Goal: Transaction & Acquisition: Obtain resource

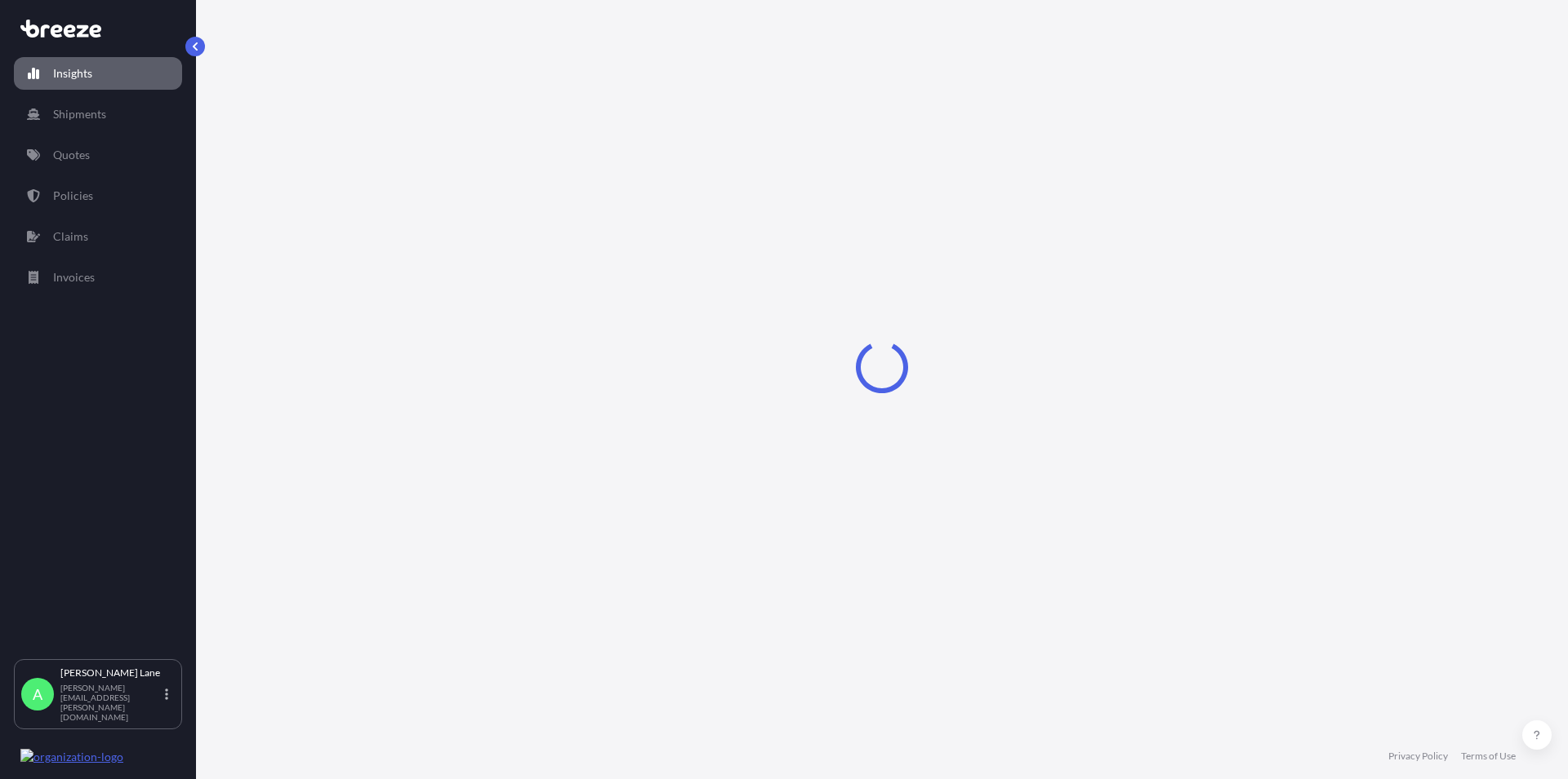
select select "2025"
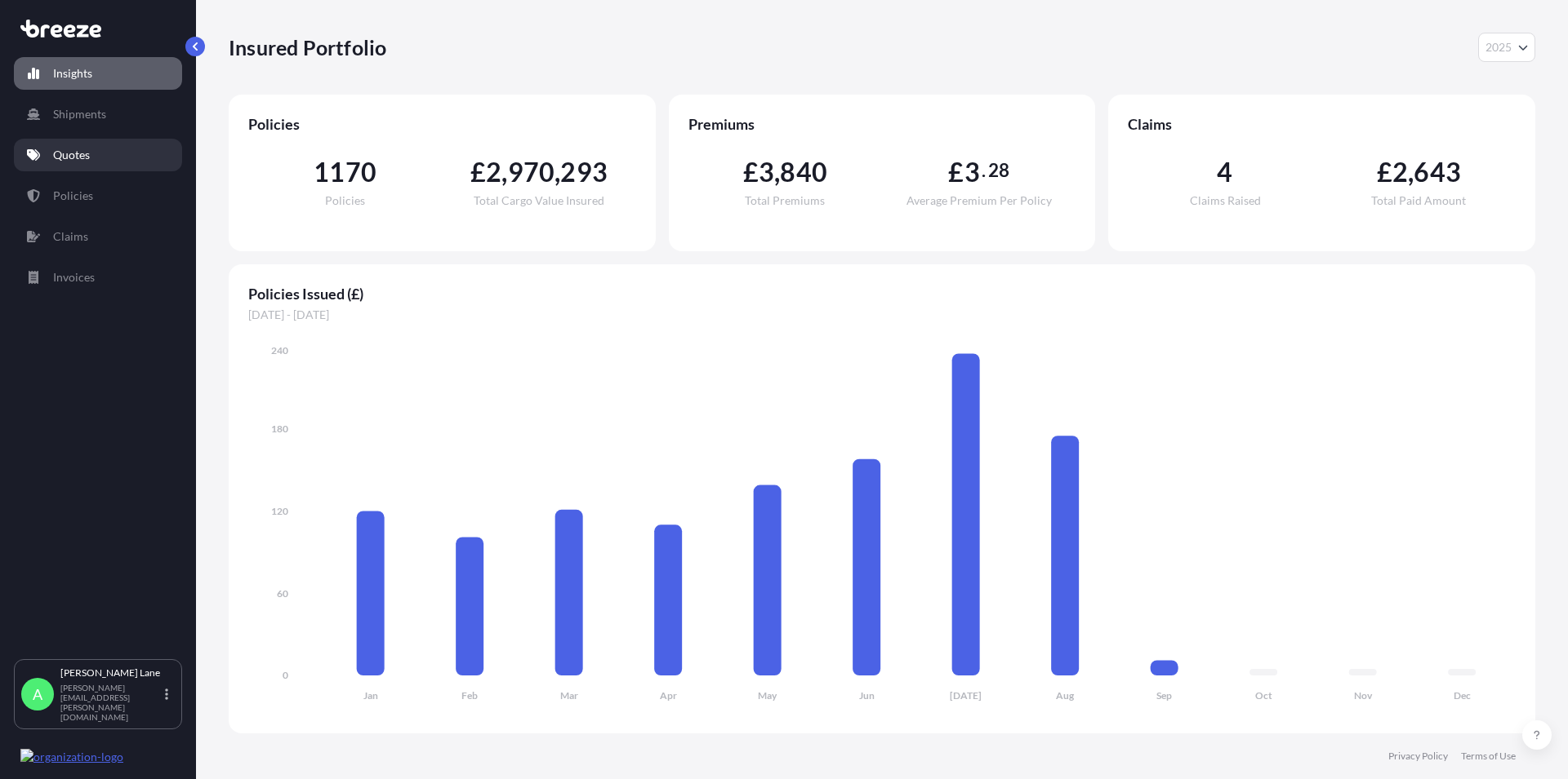
click at [75, 157] on p "Quotes" at bounding box center [71, 155] width 37 height 16
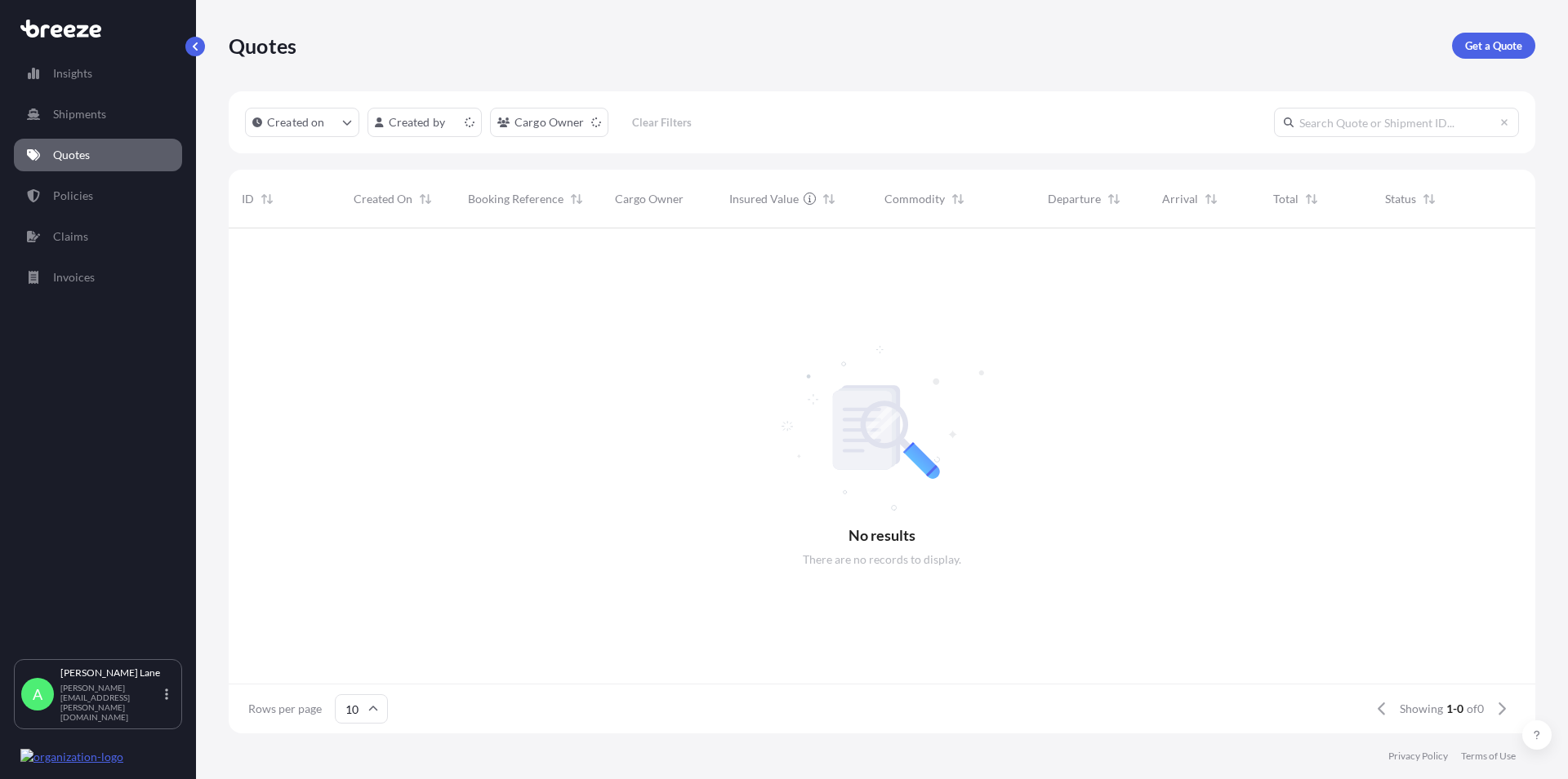
scroll to position [500, 1292]
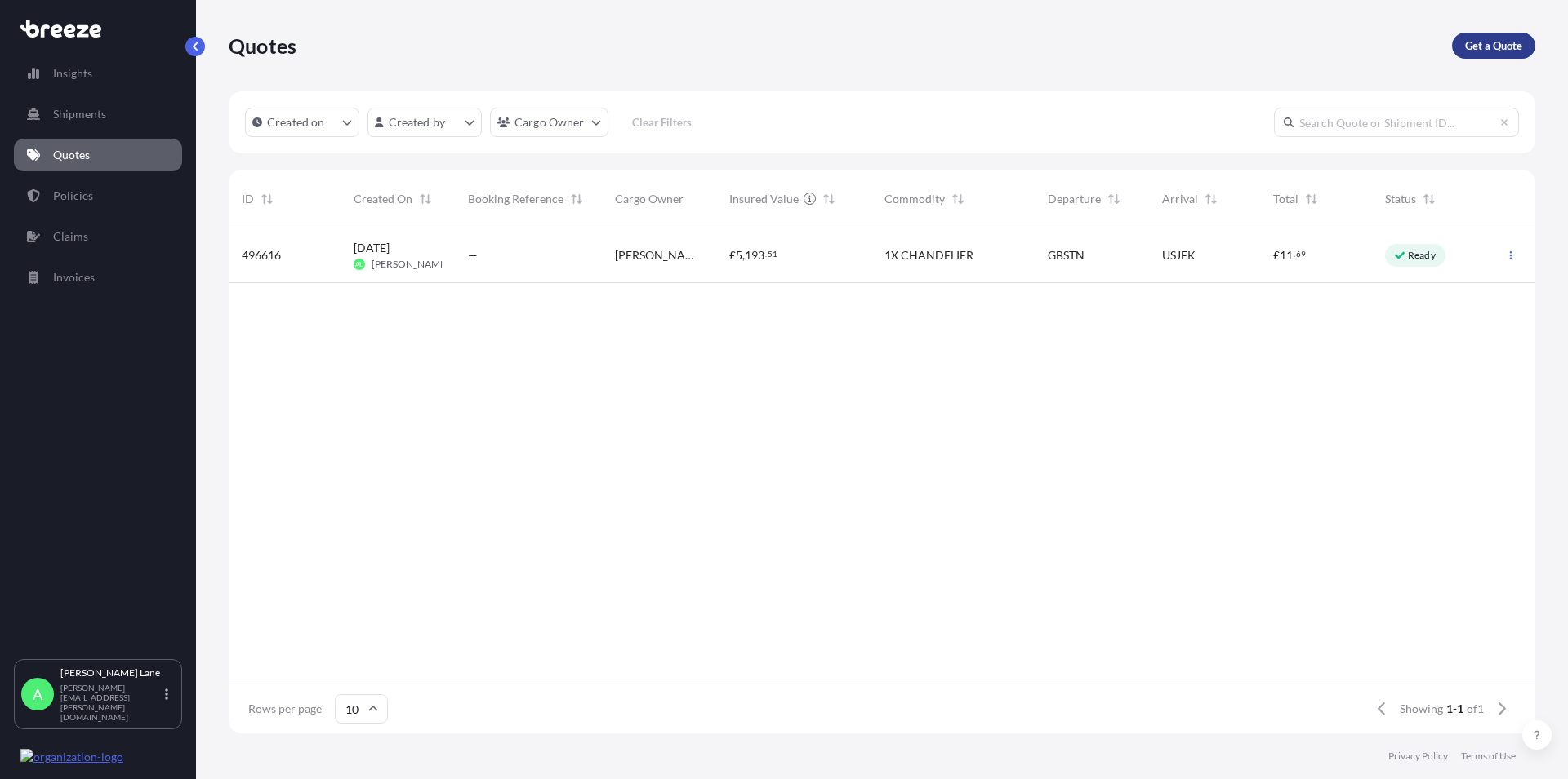
click at [1478, 41] on p "Get a Quote" at bounding box center [1493, 46] width 57 height 16
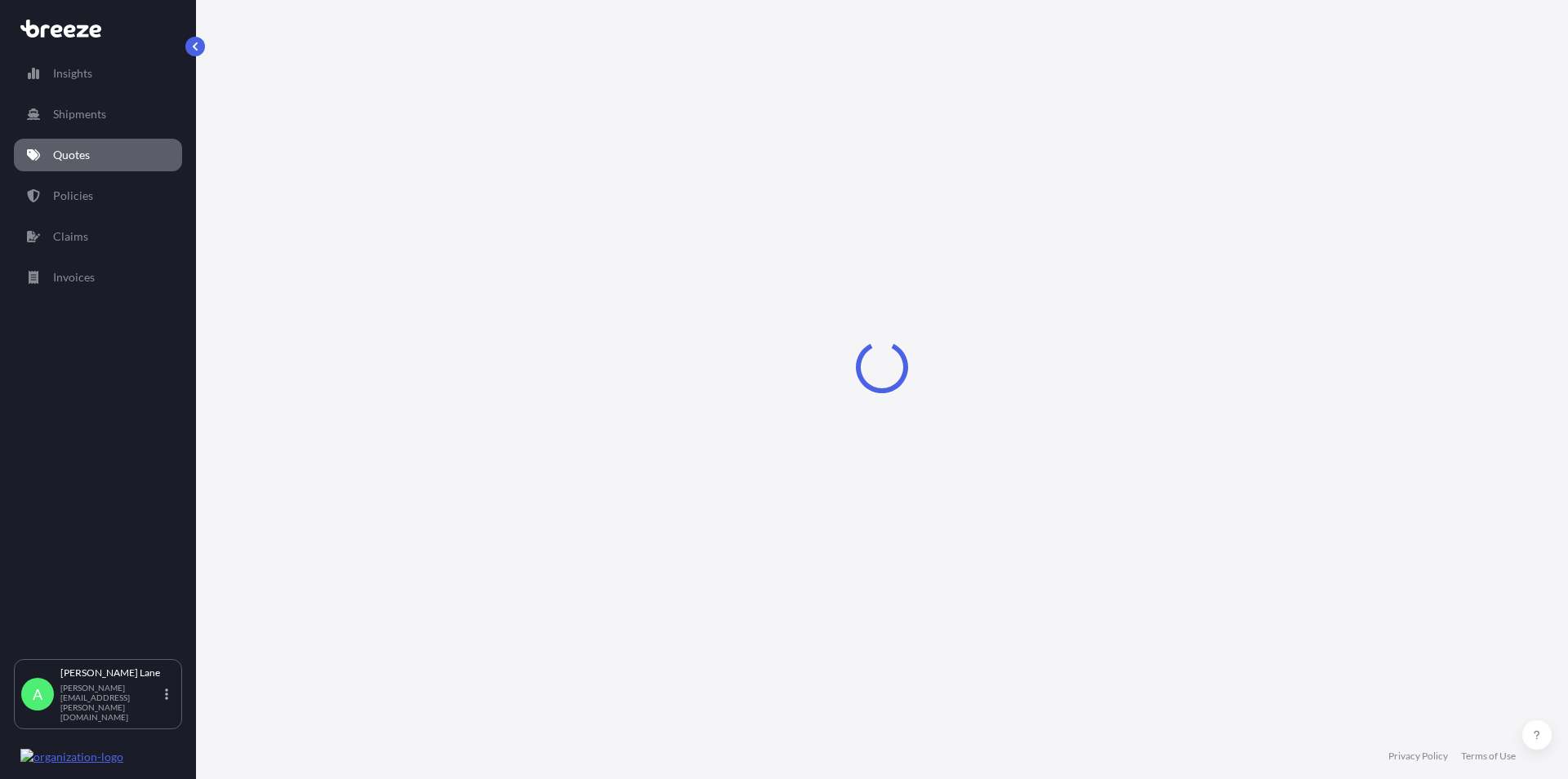
select select "Road"
select select "1"
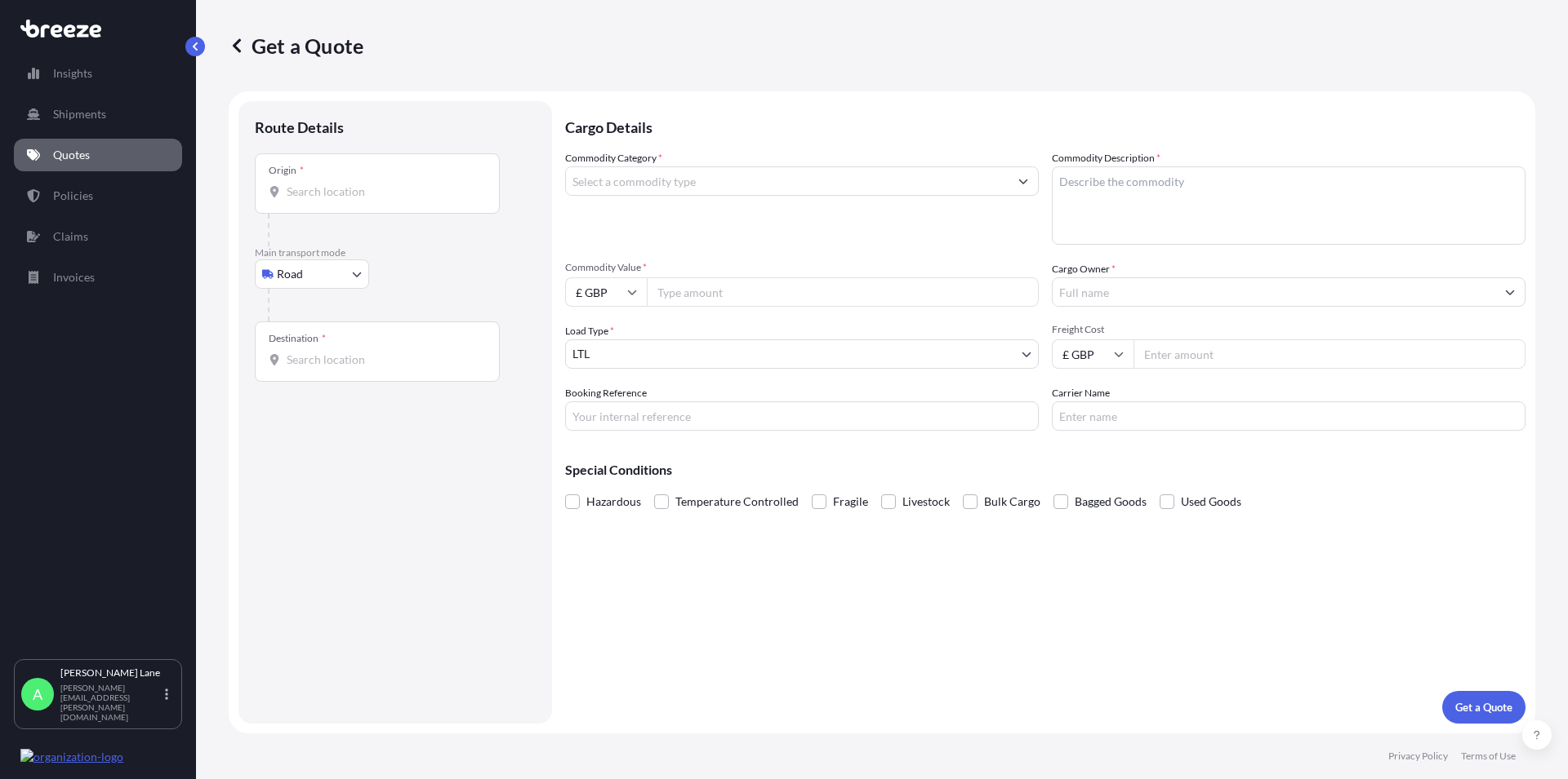
click at [604, 176] on input "Commodity Category *" at bounding box center [787, 181] width 442 height 30
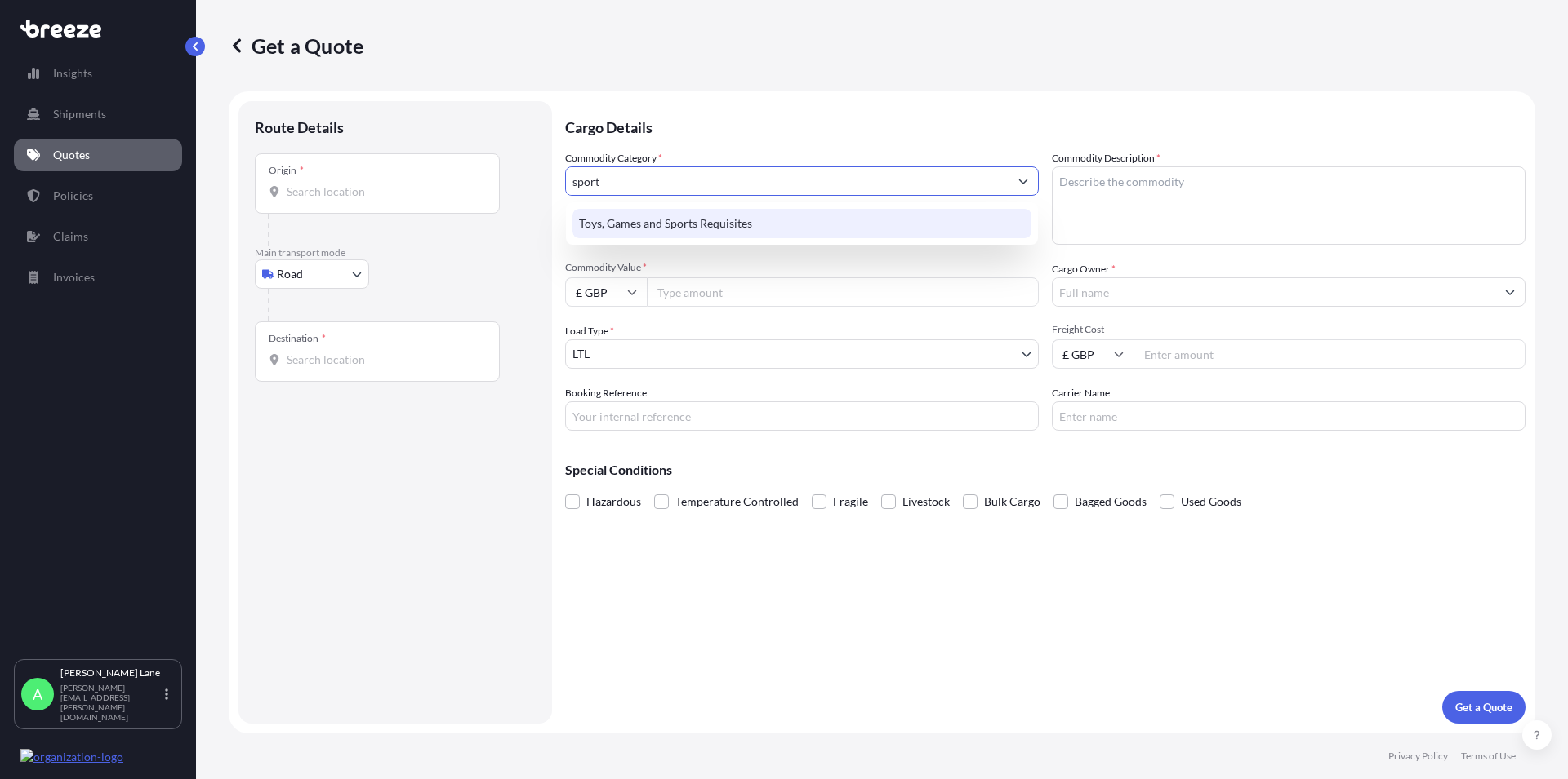
click at [656, 226] on div "Toys, Games and Sports Requisites" at bounding box center [802, 224] width 459 height 30
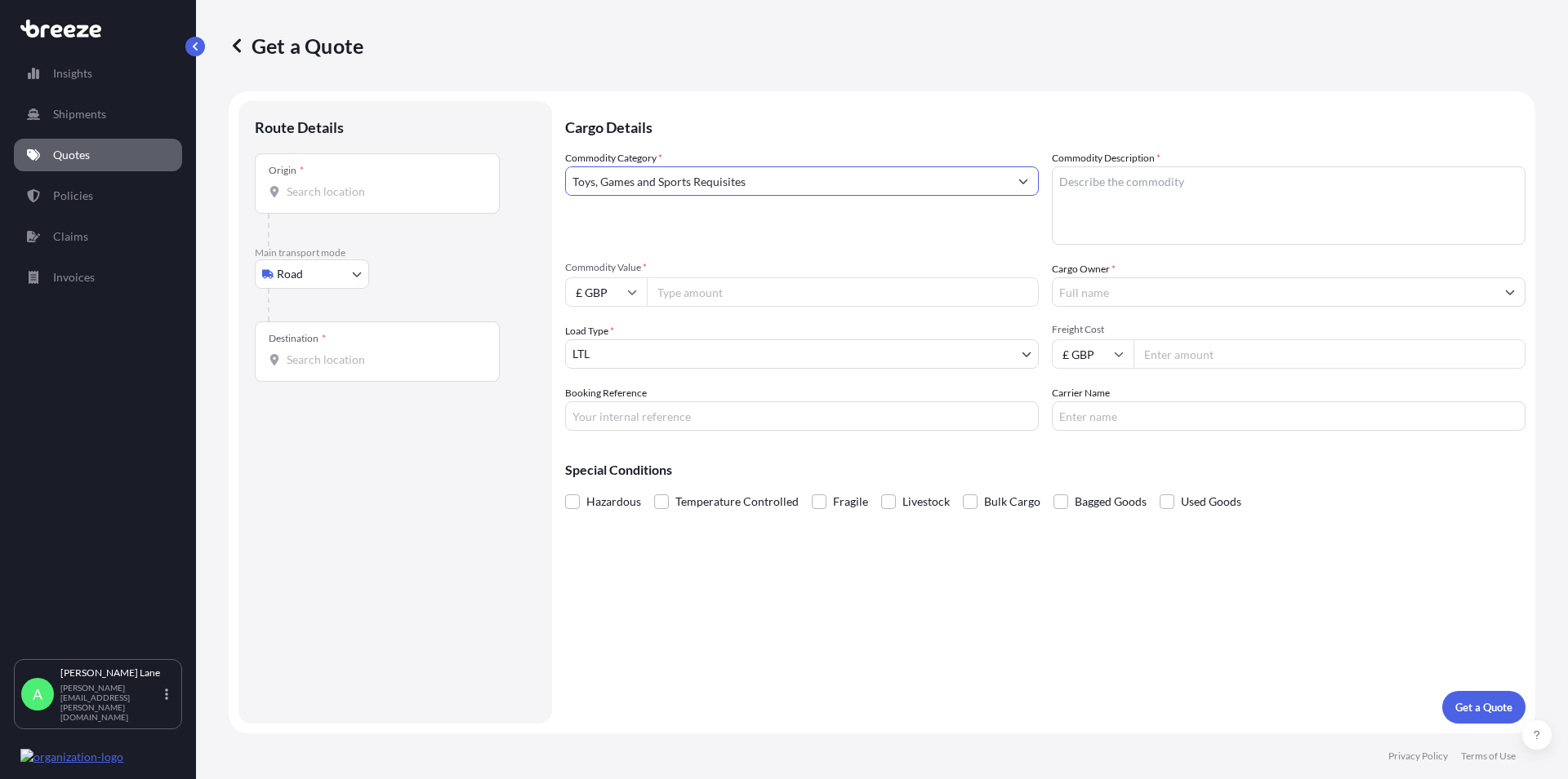
type input "Toys, Games and Sports Requisites"
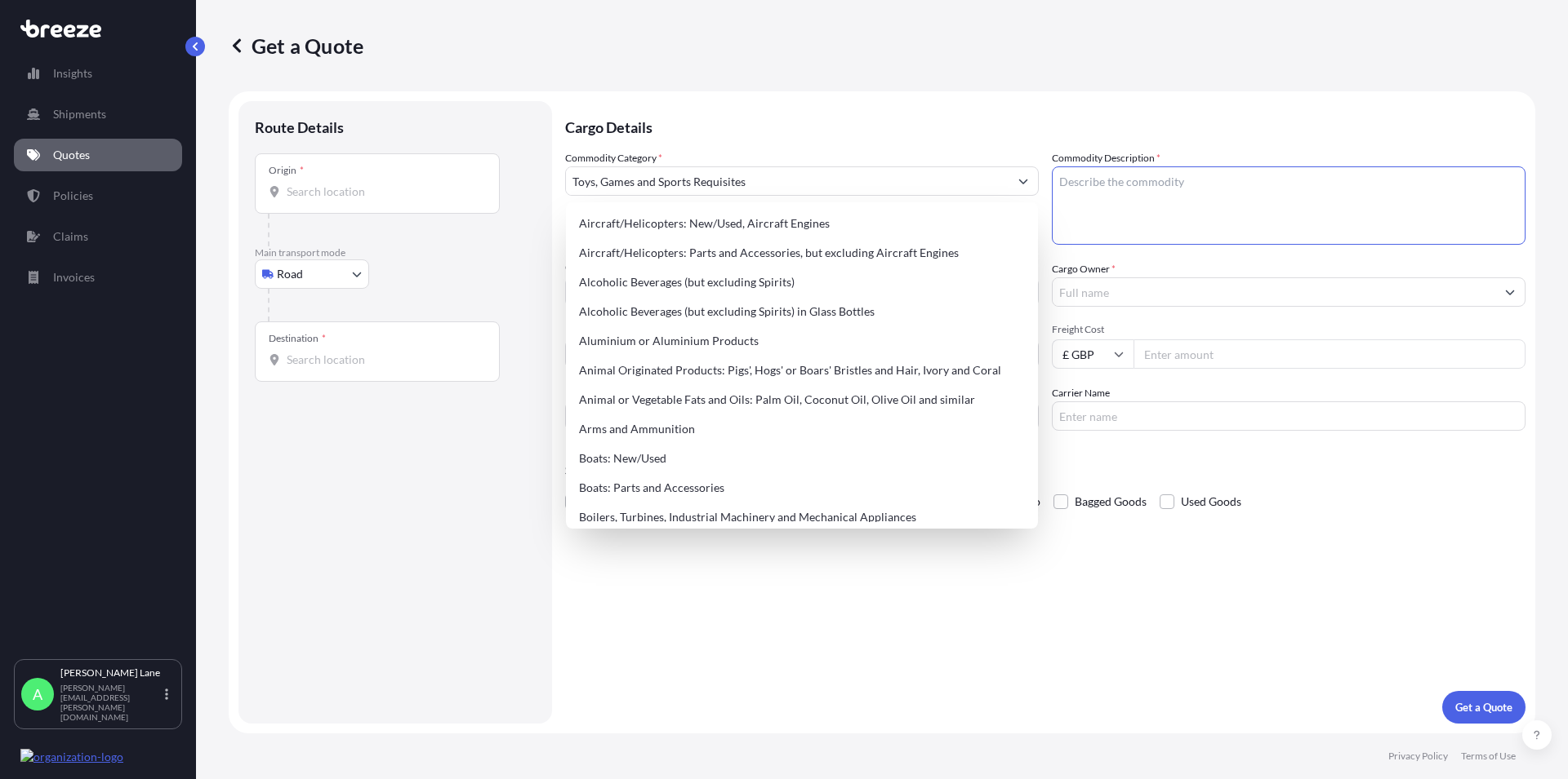
click at [1095, 198] on textarea "Commodity Description *" at bounding box center [1288, 206] width 473 height 79
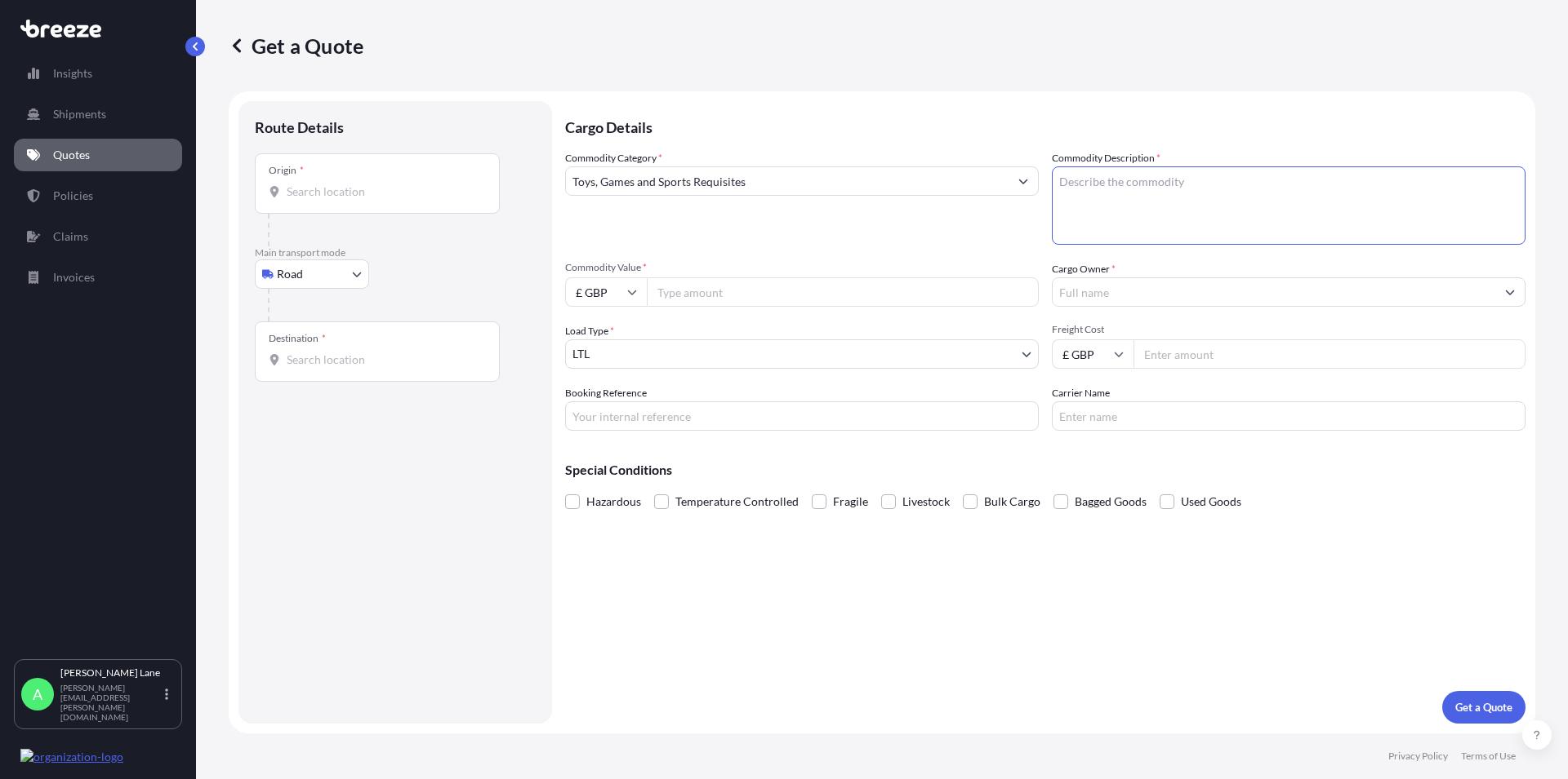
paste textarea "DARTS AND ACCESSORIES"
type textarea "DARTS AND ACCESSORIES"
click at [690, 287] on input "Commodity Value *" at bounding box center [843, 292] width 392 height 30
type input "5087.69"
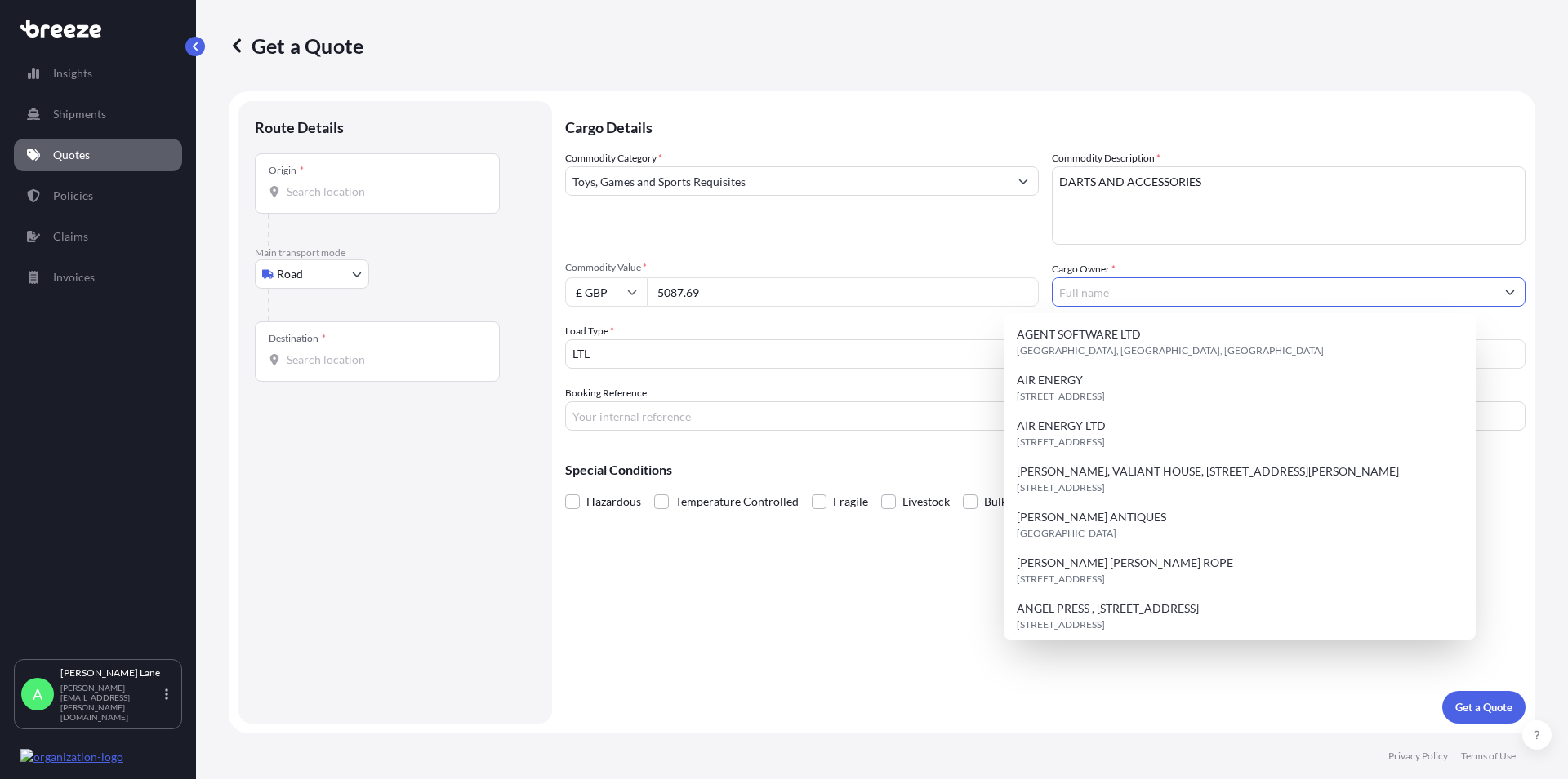
click at [1102, 298] on input "Cargo Owner *" at bounding box center [1273, 292] width 442 height 30
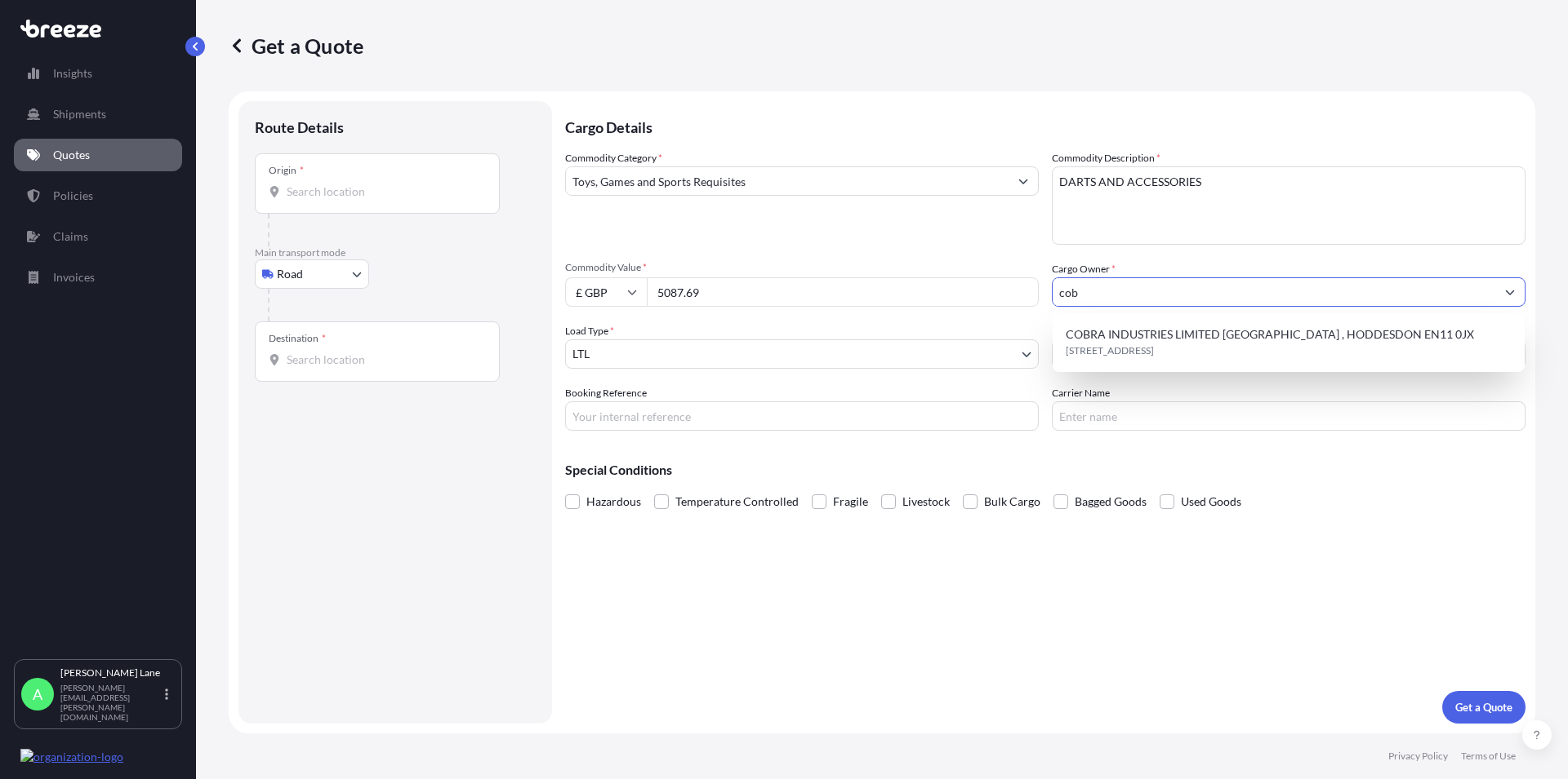
click at [1082, 343] on span "[STREET_ADDRESS]" at bounding box center [1109, 351] width 88 height 16
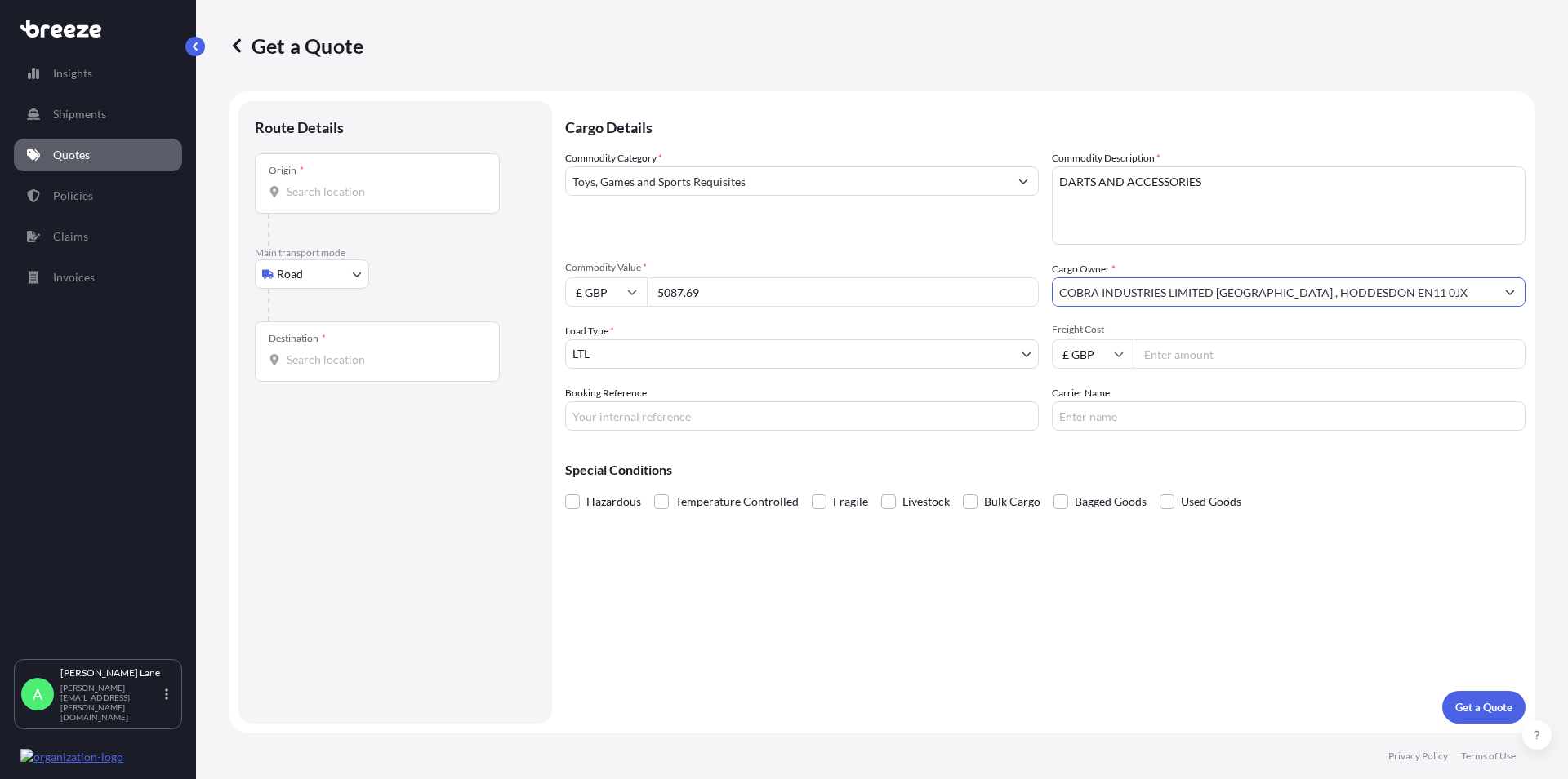
type input "COBRA INDUSTRIES LIMITED [GEOGRAPHIC_DATA] , HODDESDON EN11 0JX"
click at [986, 349] on body "15 options available. 8 options available. 1 option available. 0 options availa…" at bounding box center [784, 390] width 1568 height 779
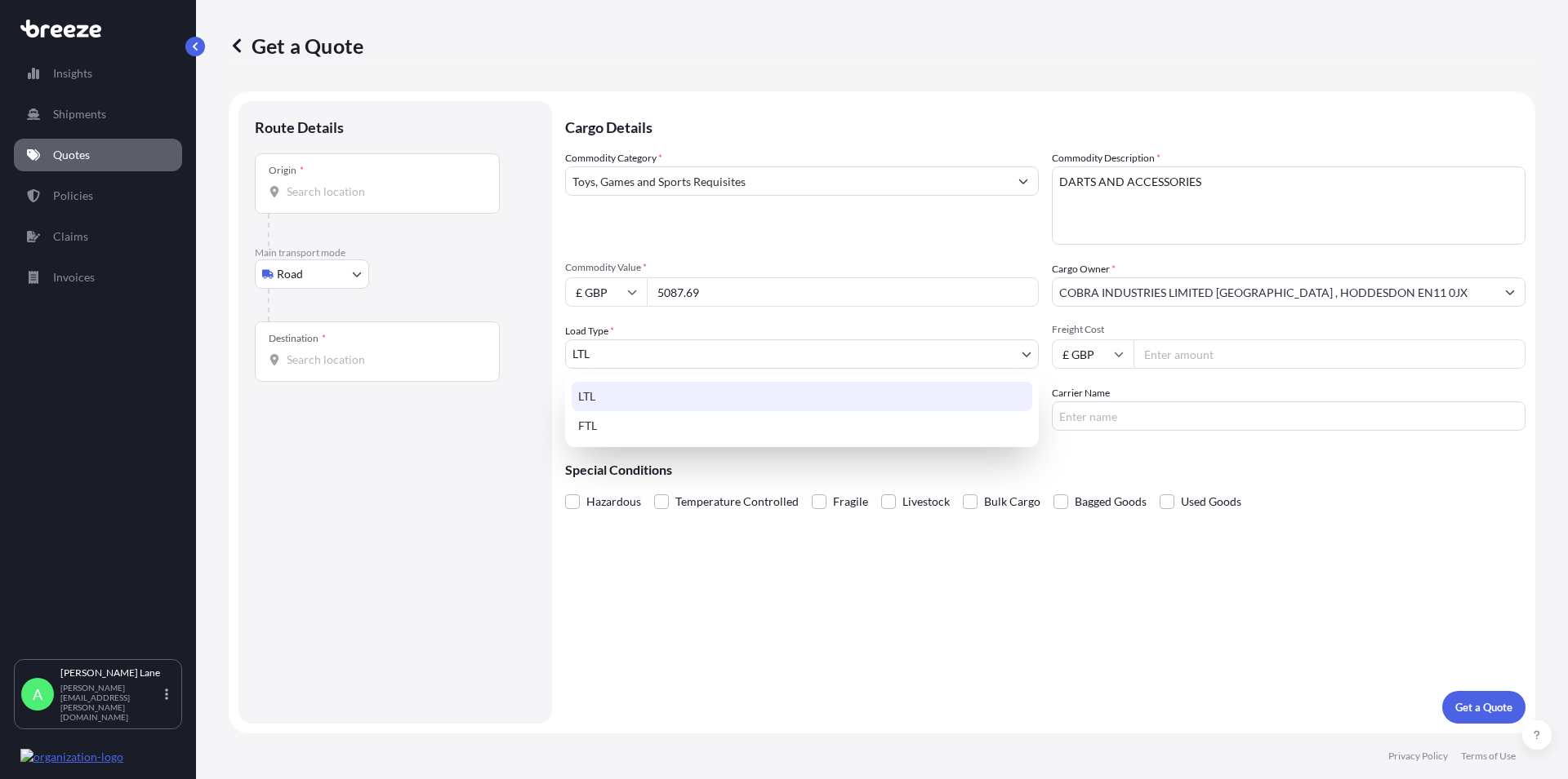
click at [742, 400] on div "LTL" at bounding box center [802, 397] width 460 height 30
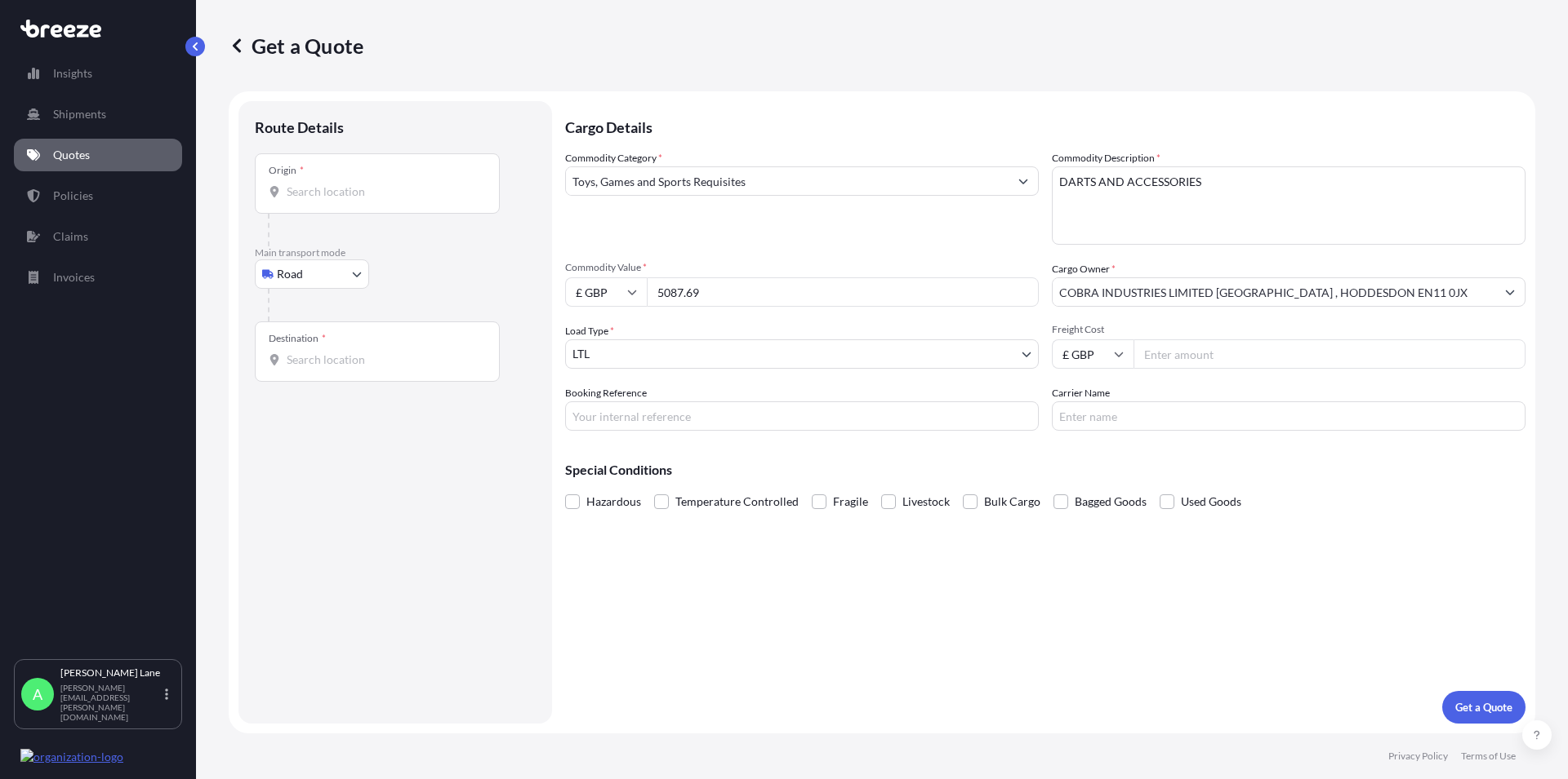
click at [1172, 353] on input "Freight Cost" at bounding box center [1329, 354] width 392 height 30
type input "126.32"
click at [599, 416] on input "Booking Reference" at bounding box center [802, 417] width 473 height 30
paste input "1893369"
type input "1893369"
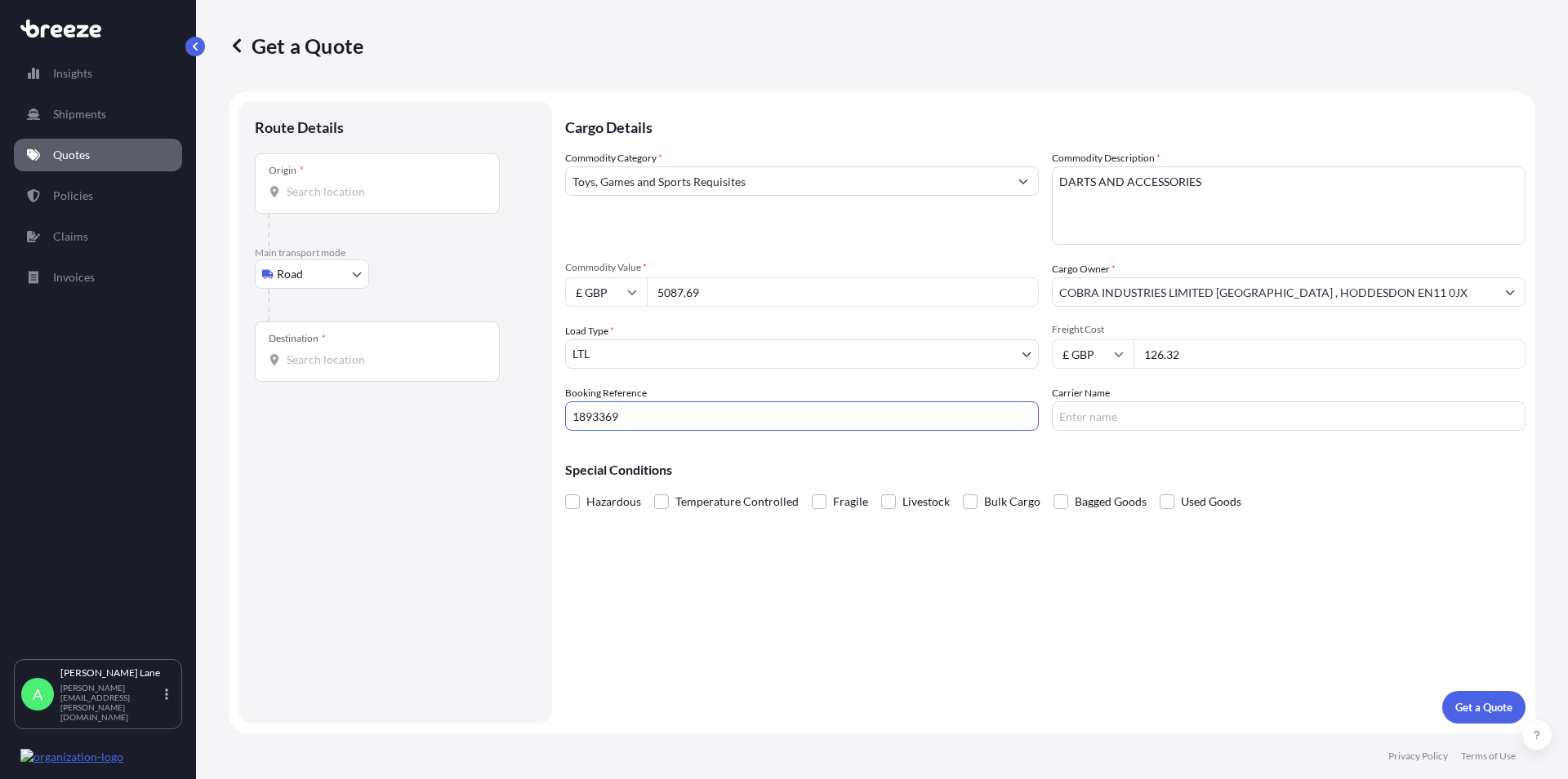
click at [1094, 417] on input "Carrier Name" at bounding box center [1288, 417] width 473 height 30
type input "FEDEX"
click at [366, 198] on input "Origin *" at bounding box center [382, 192] width 193 height 16
paste input "1893369"
type input "1893369"
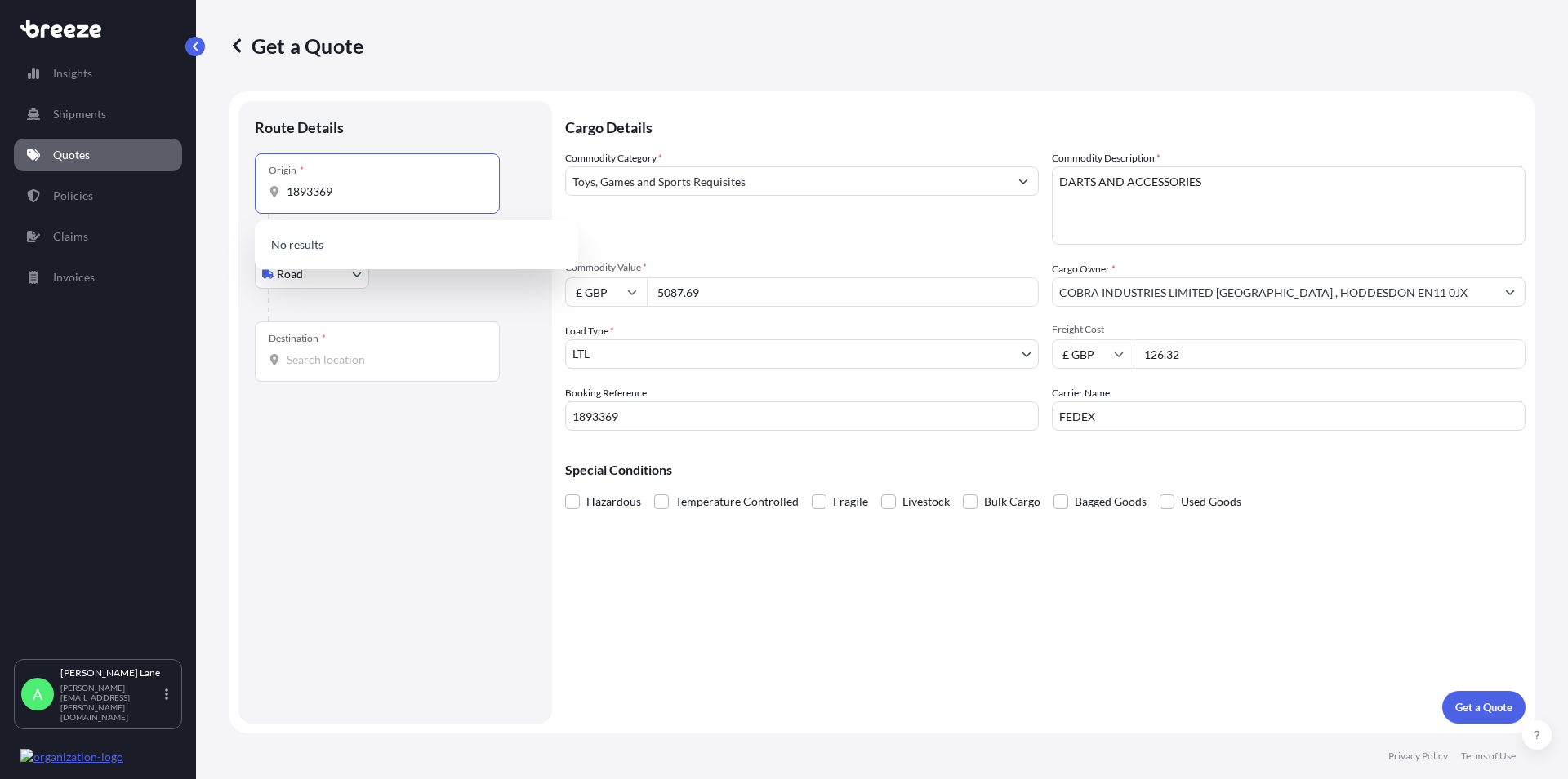
drag, startPoint x: 359, startPoint y: 194, endPoint x: 215, endPoint y: 195, distance: 144.0
click at [286, 195] on input "1893369" at bounding box center [382, 192] width 193 height 16
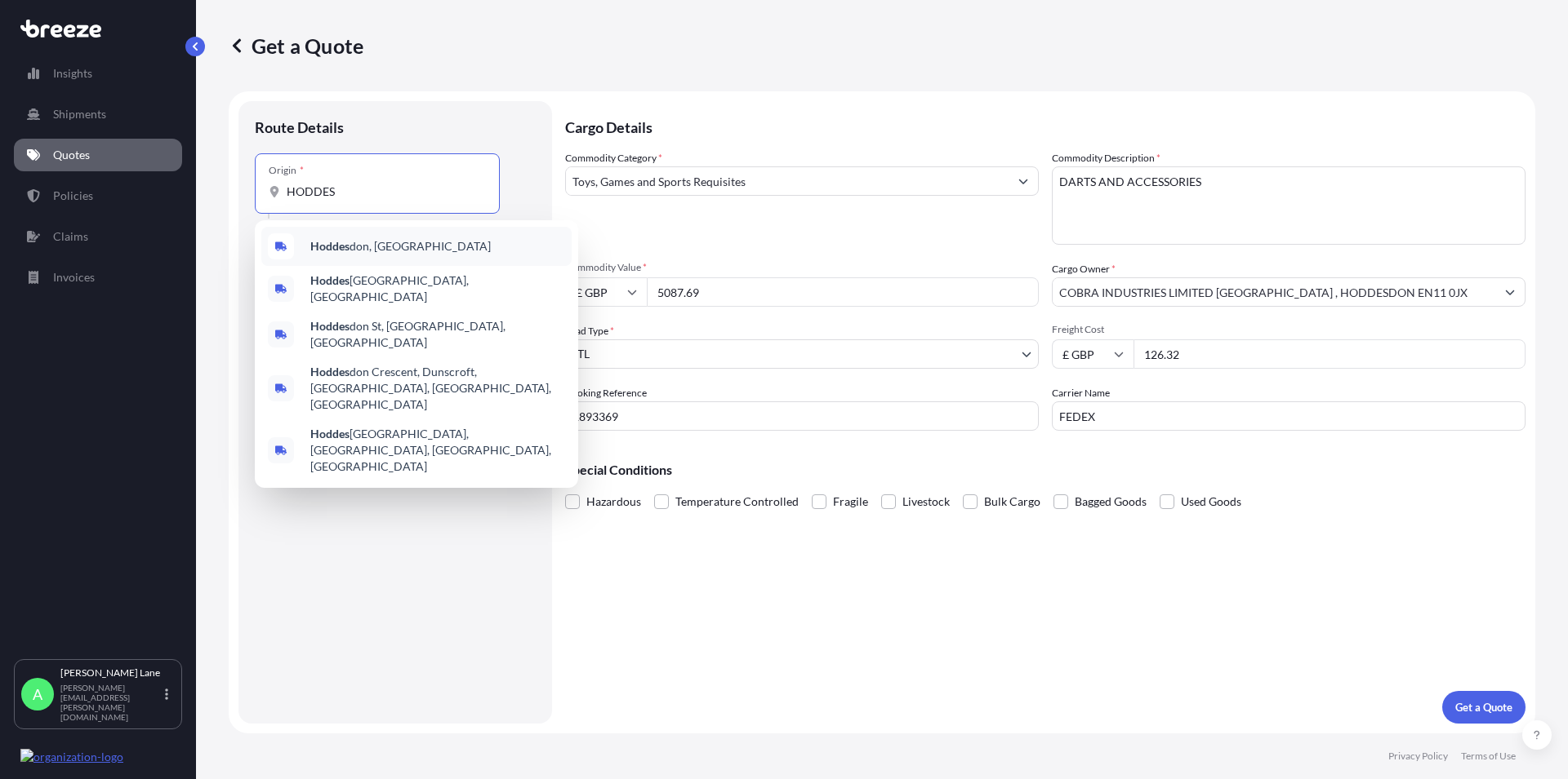
click at [392, 243] on div "Hoddes don, [GEOGRAPHIC_DATA]" at bounding box center [416, 247] width 310 height 39
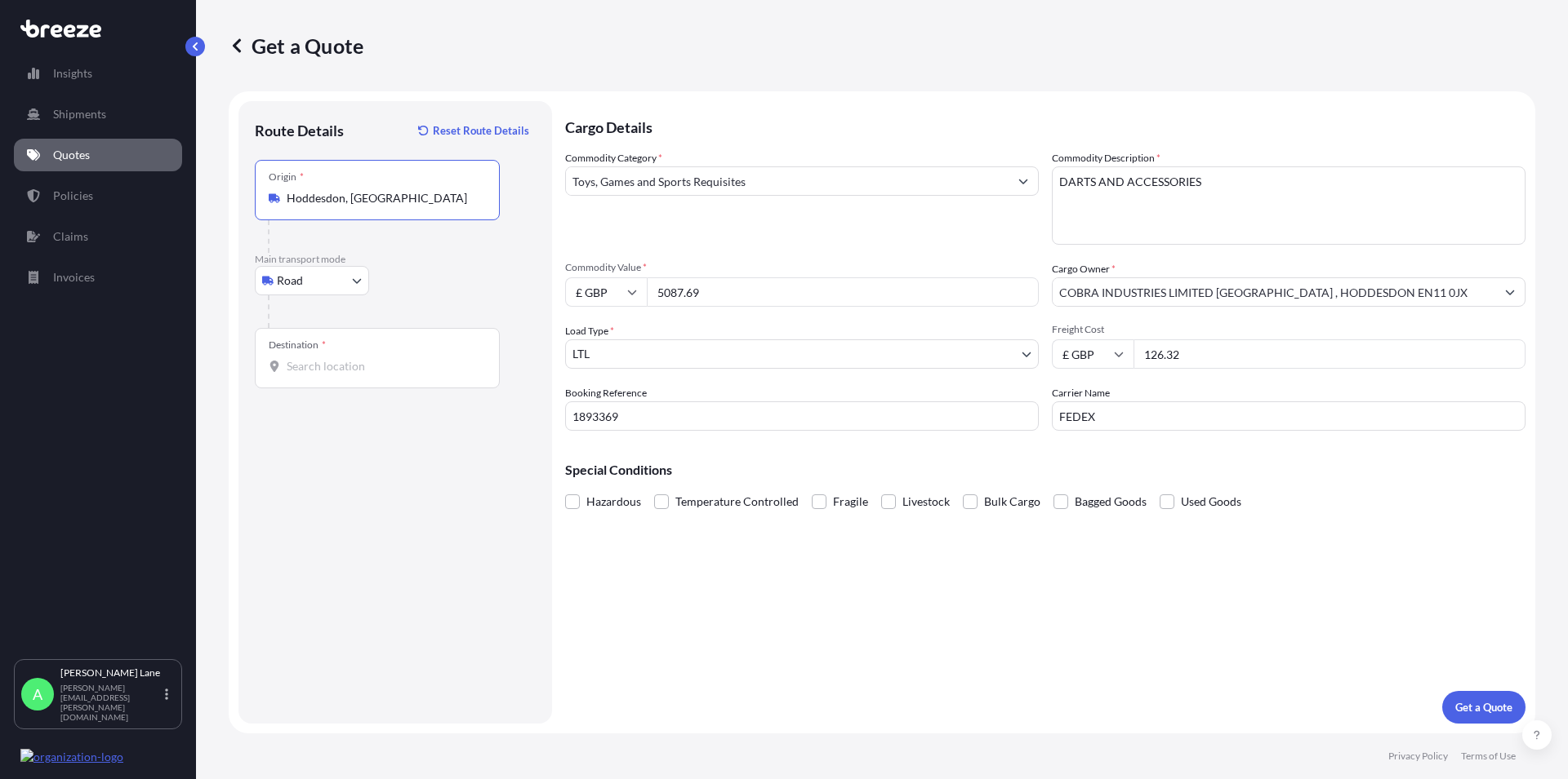
type input "Hoddesdon, [GEOGRAPHIC_DATA]"
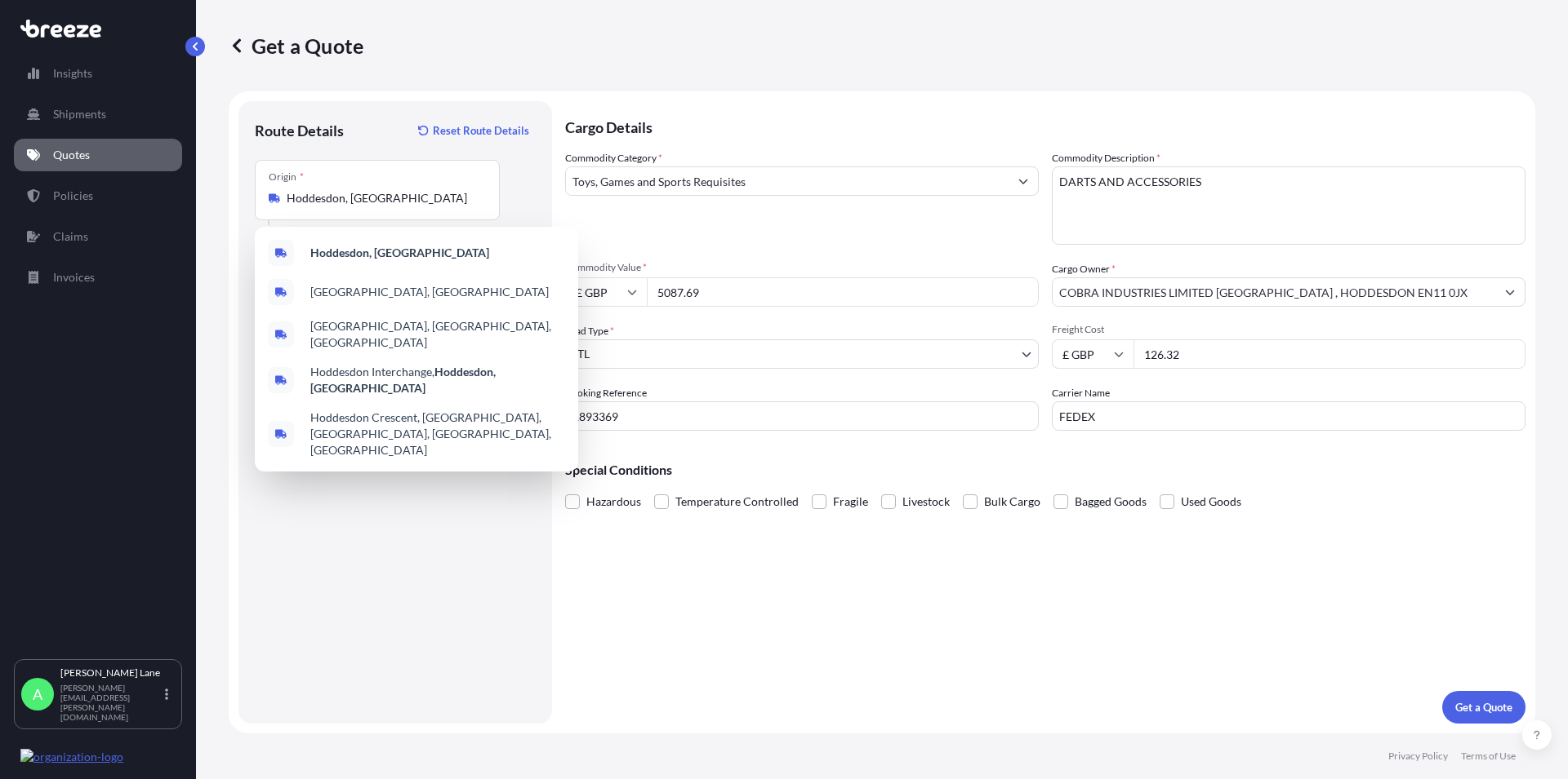
click at [409, 549] on div "Route Details Reset Route Details Place of loading Road Road Rail Origin * [GEO…" at bounding box center [395, 412] width 281 height 590
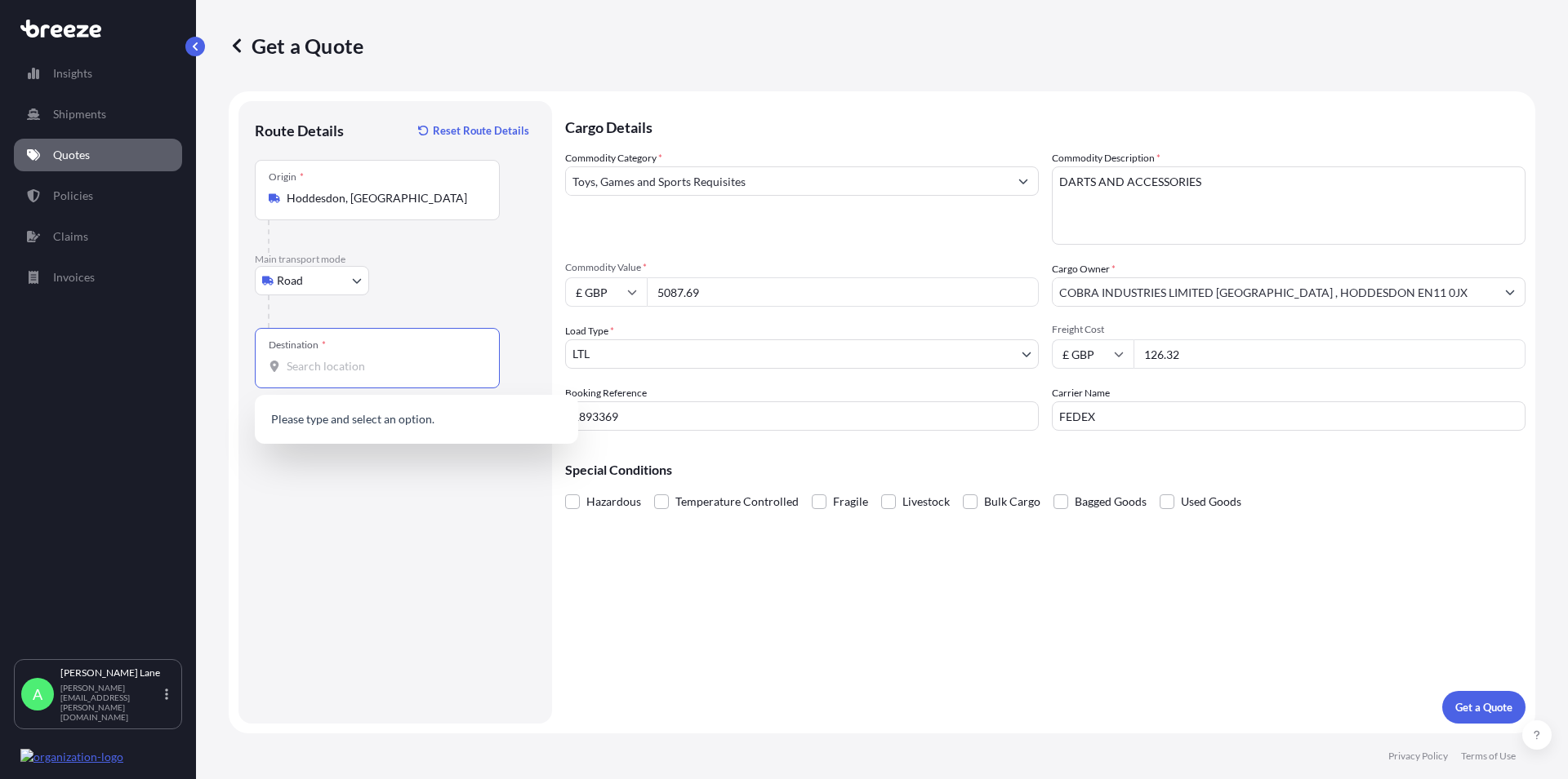
click at [324, 367] on input "Destination *" at bounding box center [382, 367] width 193 height 16
paste input "[GEOGRAPHIC_DATA]"
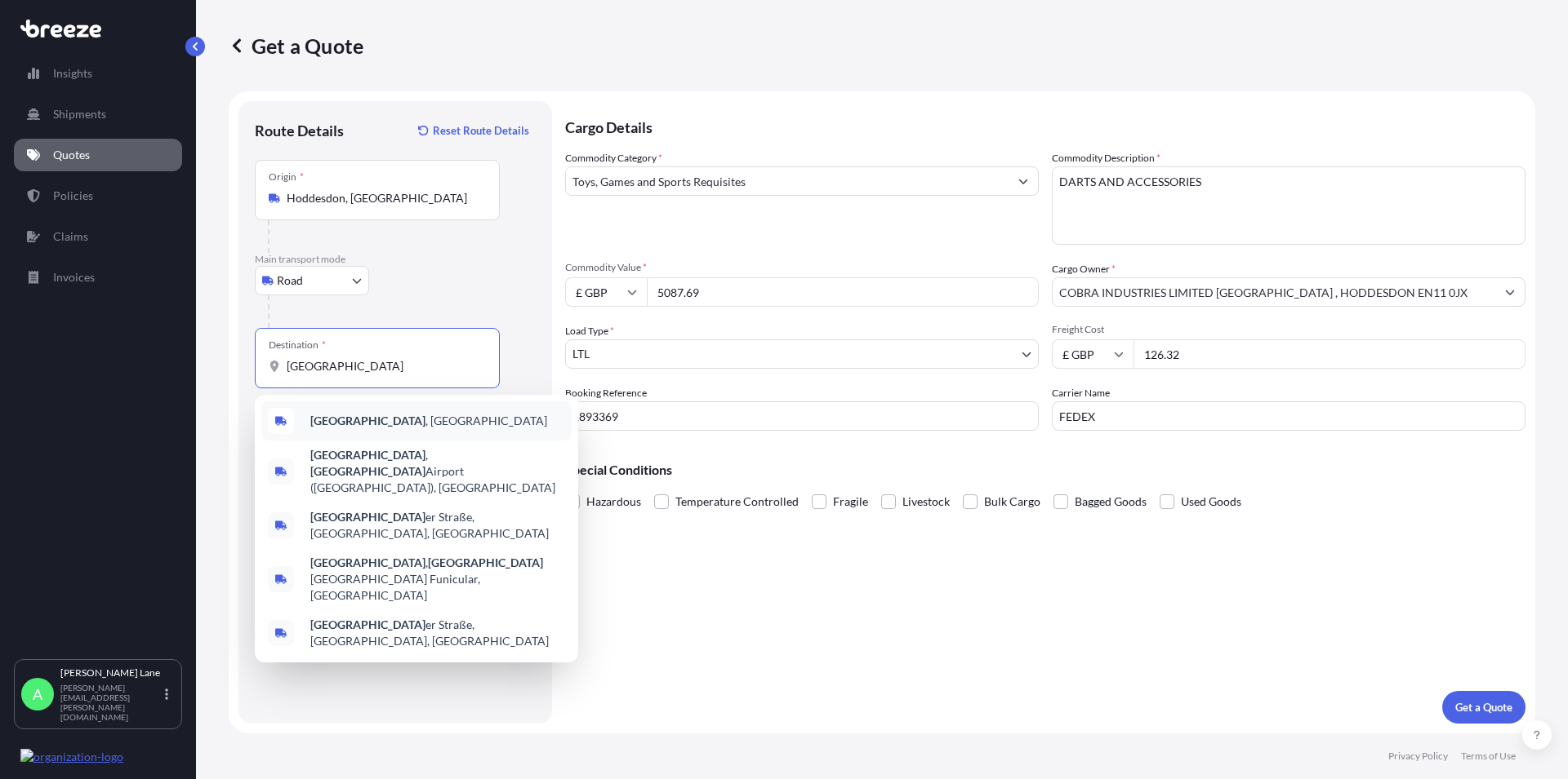
click at [351, 424] on b "[GEOGRAPHIC_DATA]" at bounding box center [368, 421] width 115 height 14
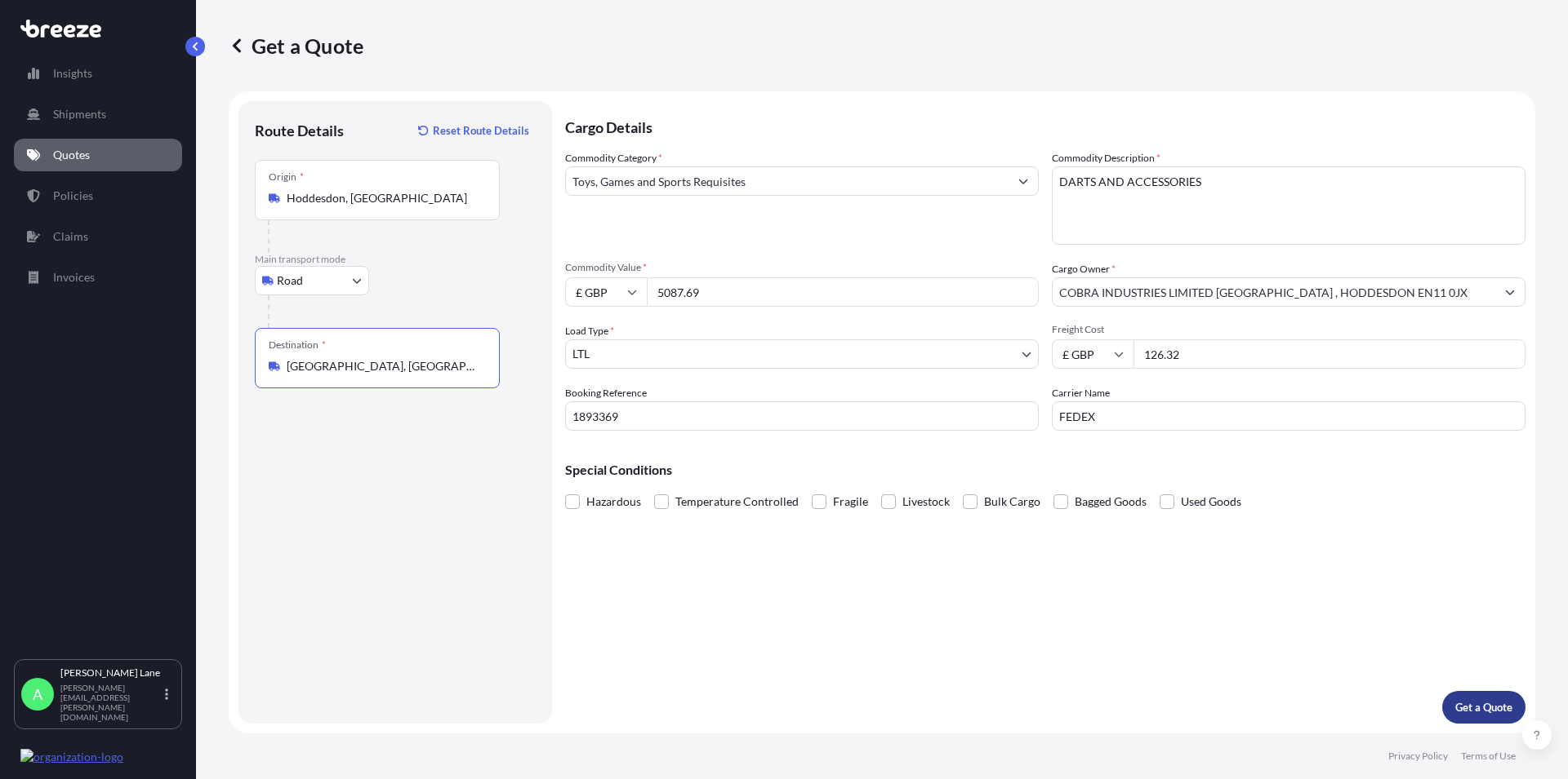
type input "[GEOGRAPHIC_DATA], [GEOGRAPHIC_DATA]"
click at [1471, 704] on p "Get a Quote" at bounding box center [1483, 708] width 57 height 16
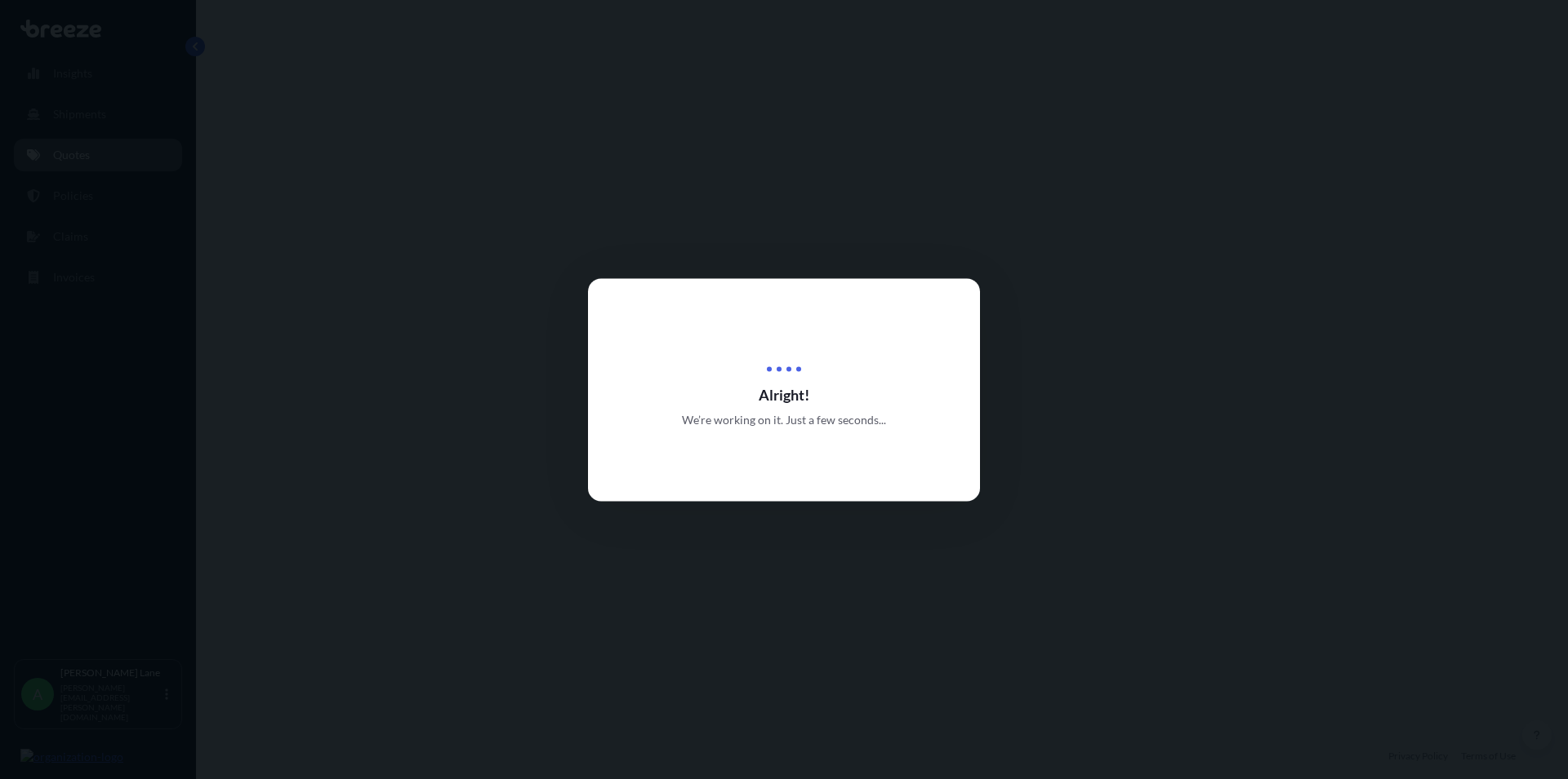
select select "Road"
select select "1"
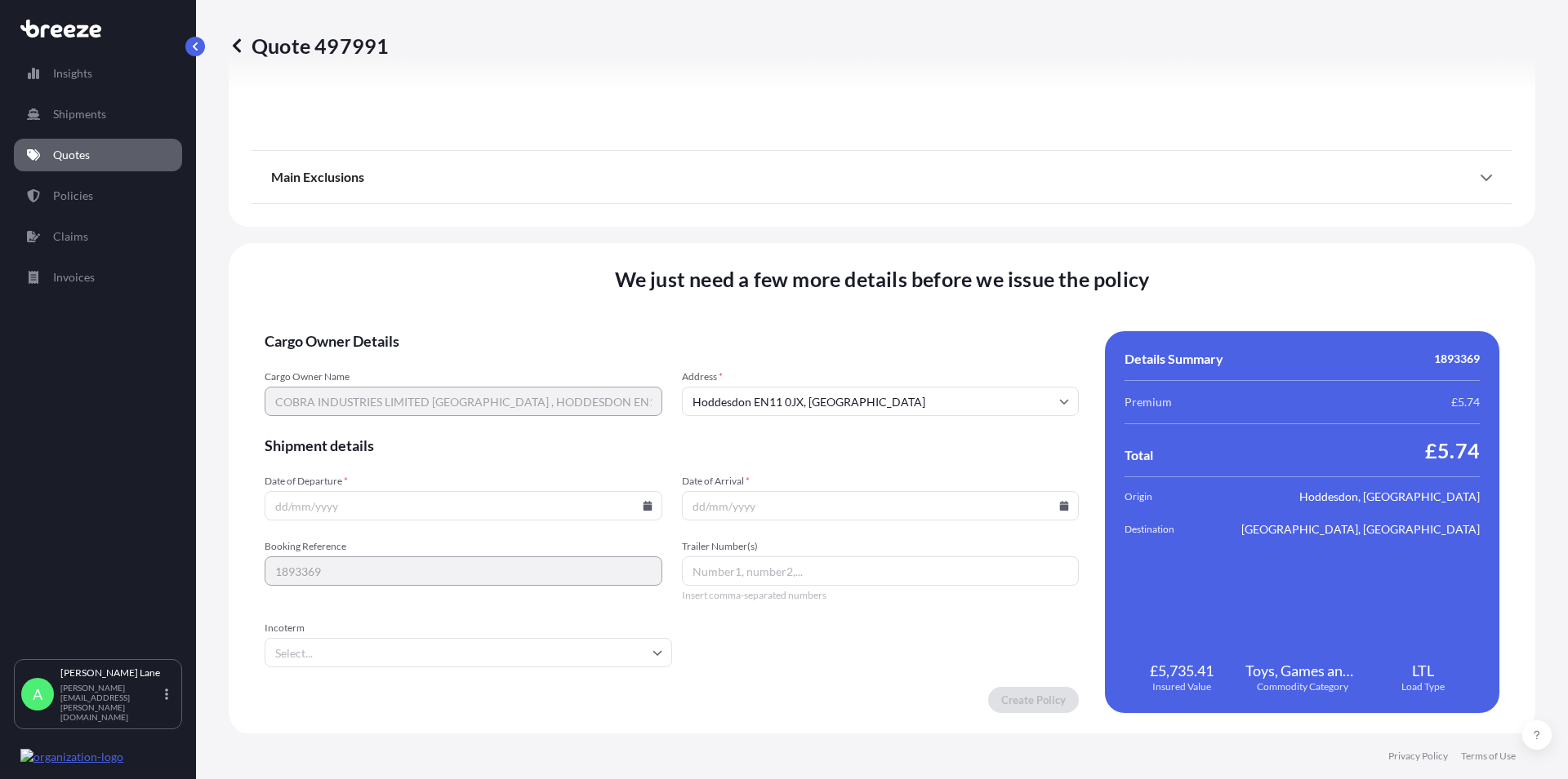
scroll to position [1811, 0]
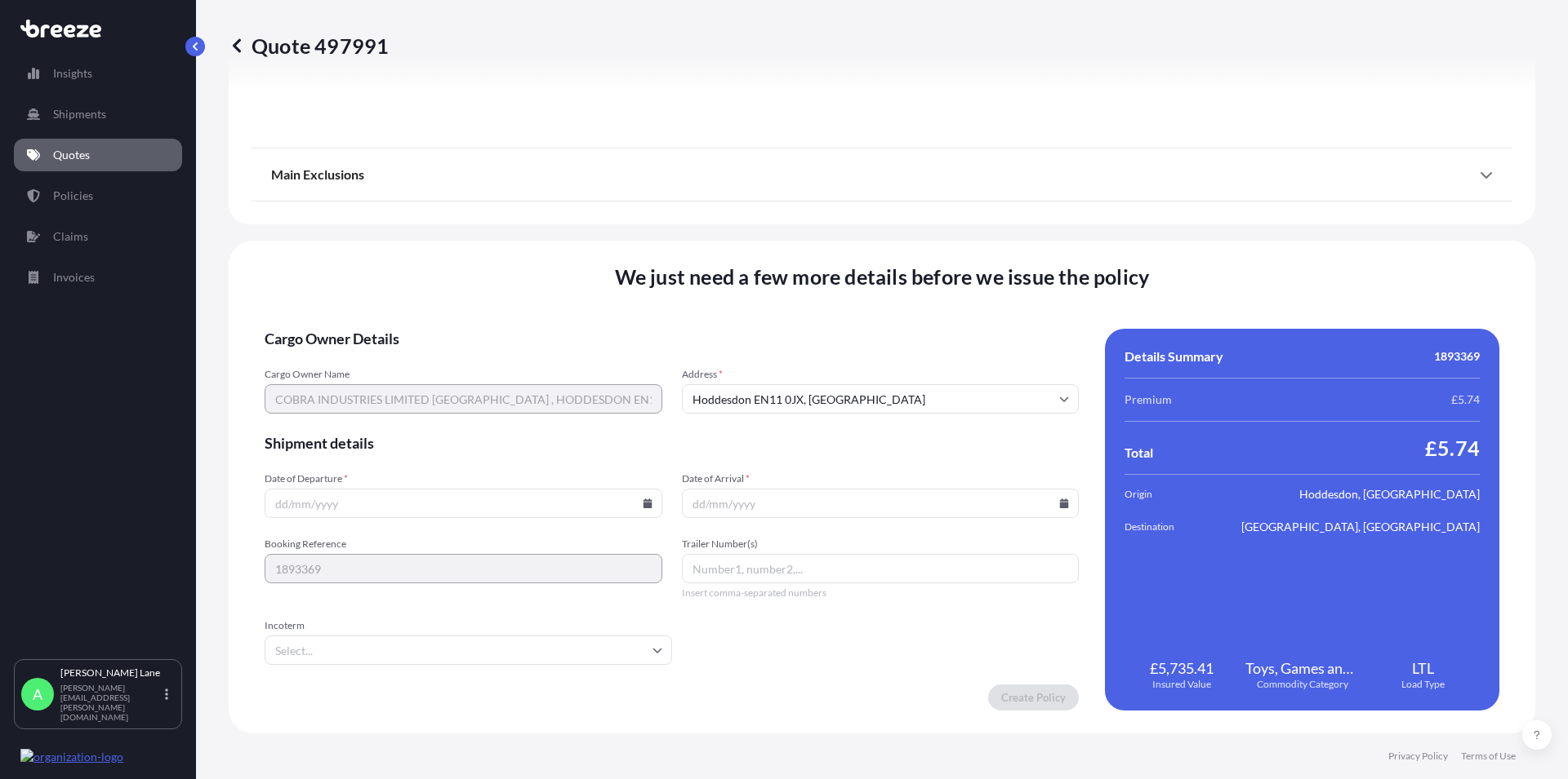
click at [642, 504] on icon at bounding box center [647, 503] width 9 height 10
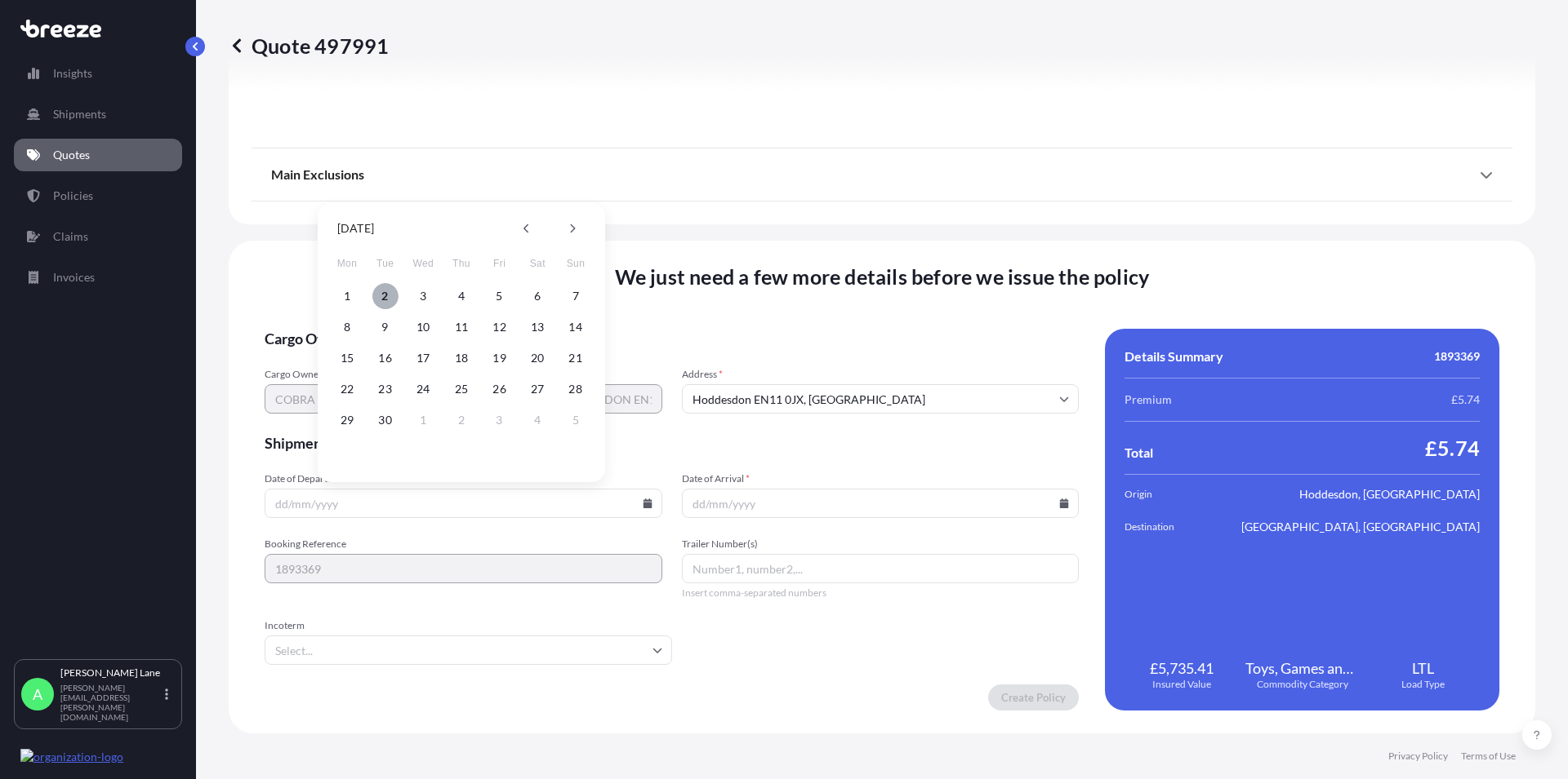
click at [387, 293] on button "2" at bounding box center [386, 296] width 26 height 26
type input "[DATE]"
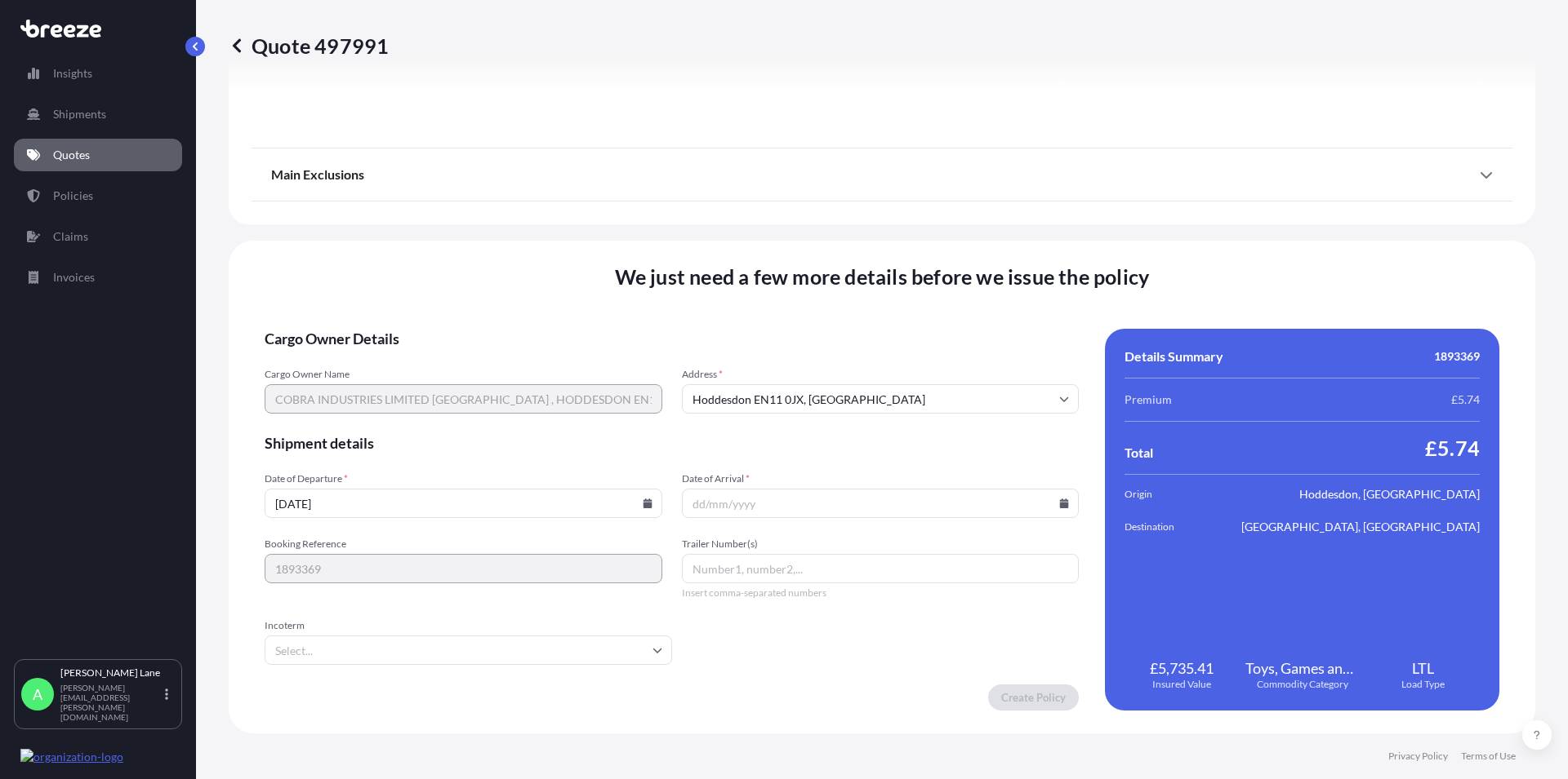
click at [707, 499] on input "Date of Arrival *" at bounding box center [880, 503] width 398 height 30
click at [1060, 500] on icon at bounding box center [1064, 503] width 9 height 10
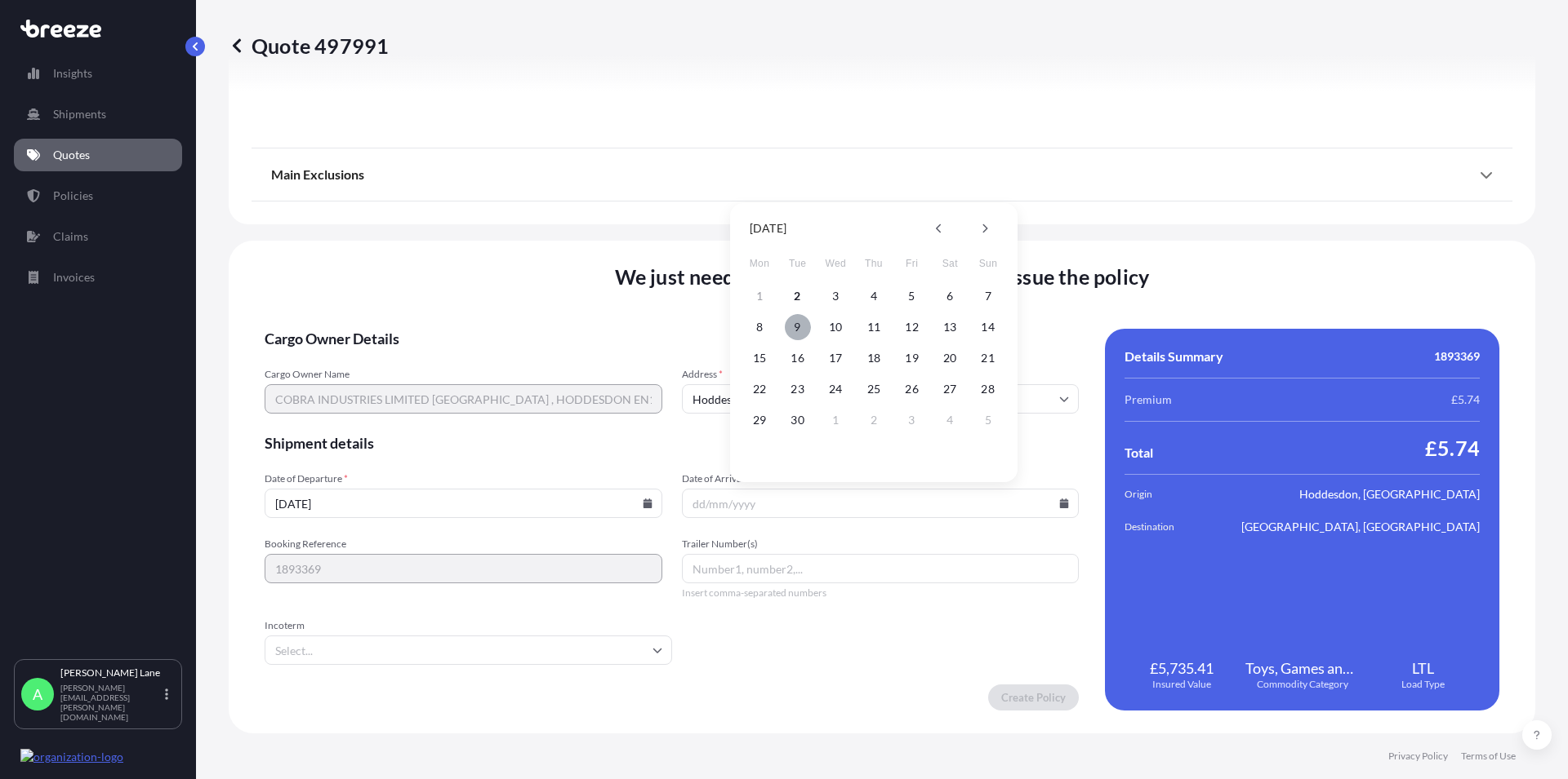
click at [798, 321] on button "9" at bounding box center [798, 327] width 26 height 26
type input "[DATE]"
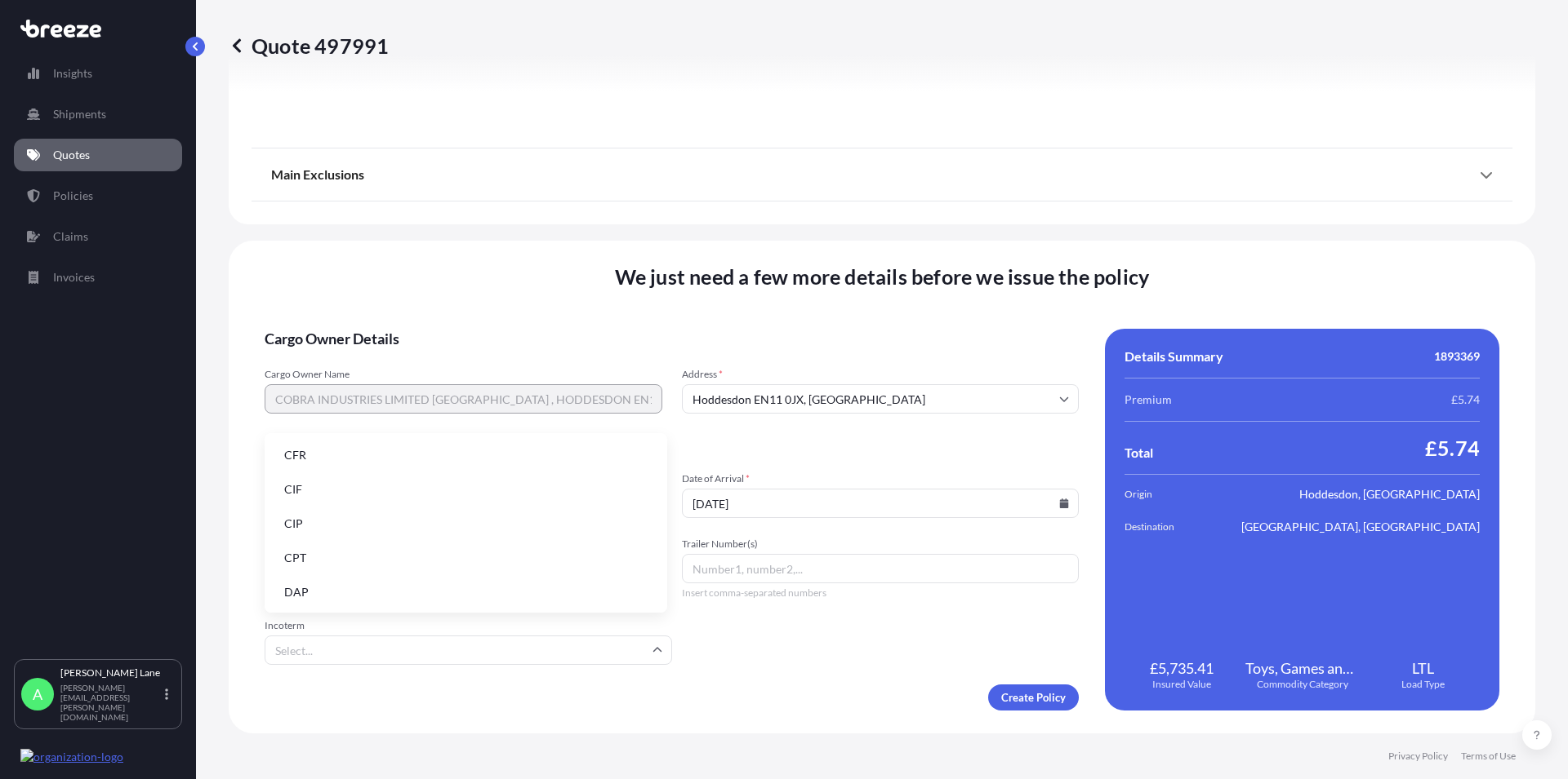
click at [585, 649] on input "Incoterm" at bounding box center [468, 650] width 408 height 30
click at [468, 605] on li "DAP" at bounding box center [465, 593] width 390 height 31
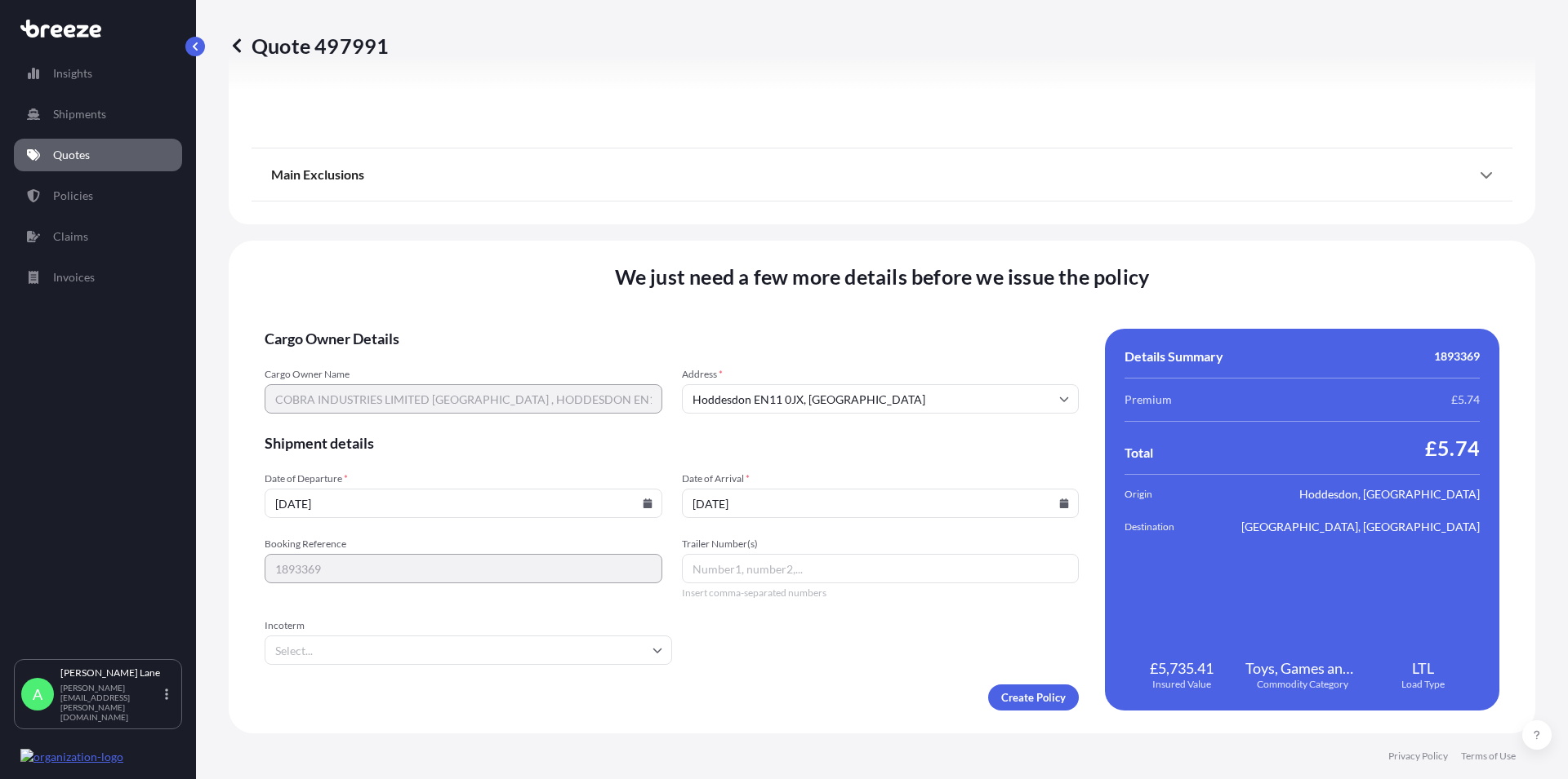
type input "DAP"
click at [732, 575] on input "Trailer Number(s)" at bounding box center [880, 569] width 398 height 30
paste input "392732805556"
type input "392732805556"
